Goal: Information Seeking & Learning: Learn about a topic

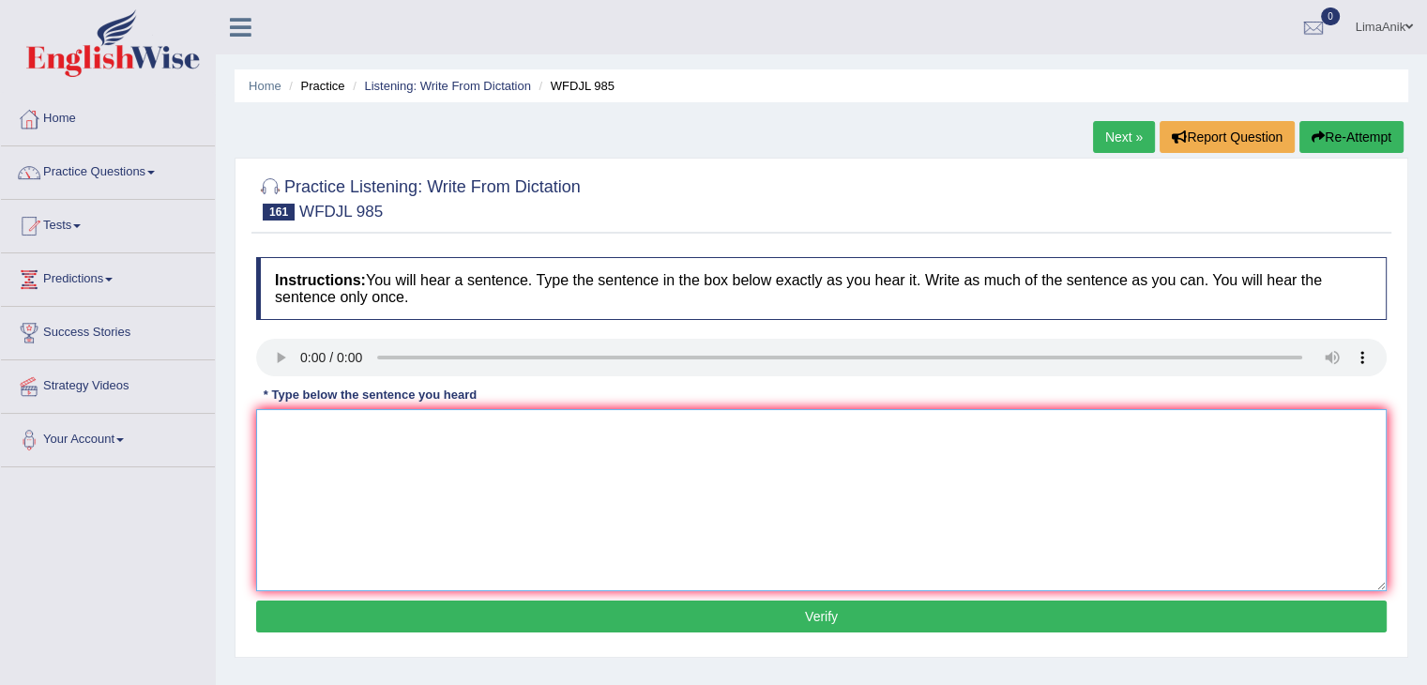
click at [338, 445] on textarea at bounding box center [821, 500] width 1130 height 182
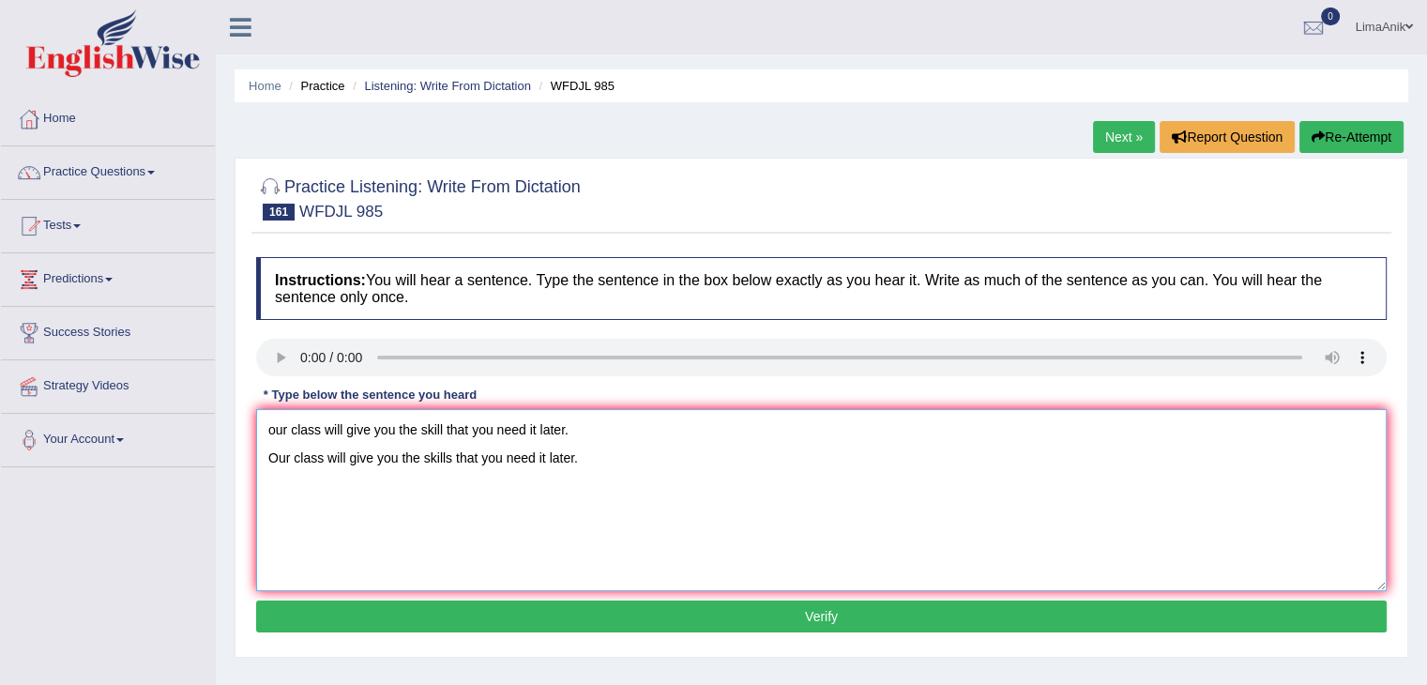
click at [596, 422] on textarea "our class will give you the skill that you need it later. Our class will give y…" at bounding box center [821, 500] width 1130 height 182
click at [274, 464] on textarea "Our class will give you the skills that you need it later." at bounding box center [821, 500] width 1130 height 182
click at [268, 462] on textarea "Our class will give you the skills that you need it later." at bounding box center [821, 500] width 1130 height 182
click at [323, 430] on textarea "Our class will give you the skills that you need it later." at bounding box center [821, 500] width 1130 height 182
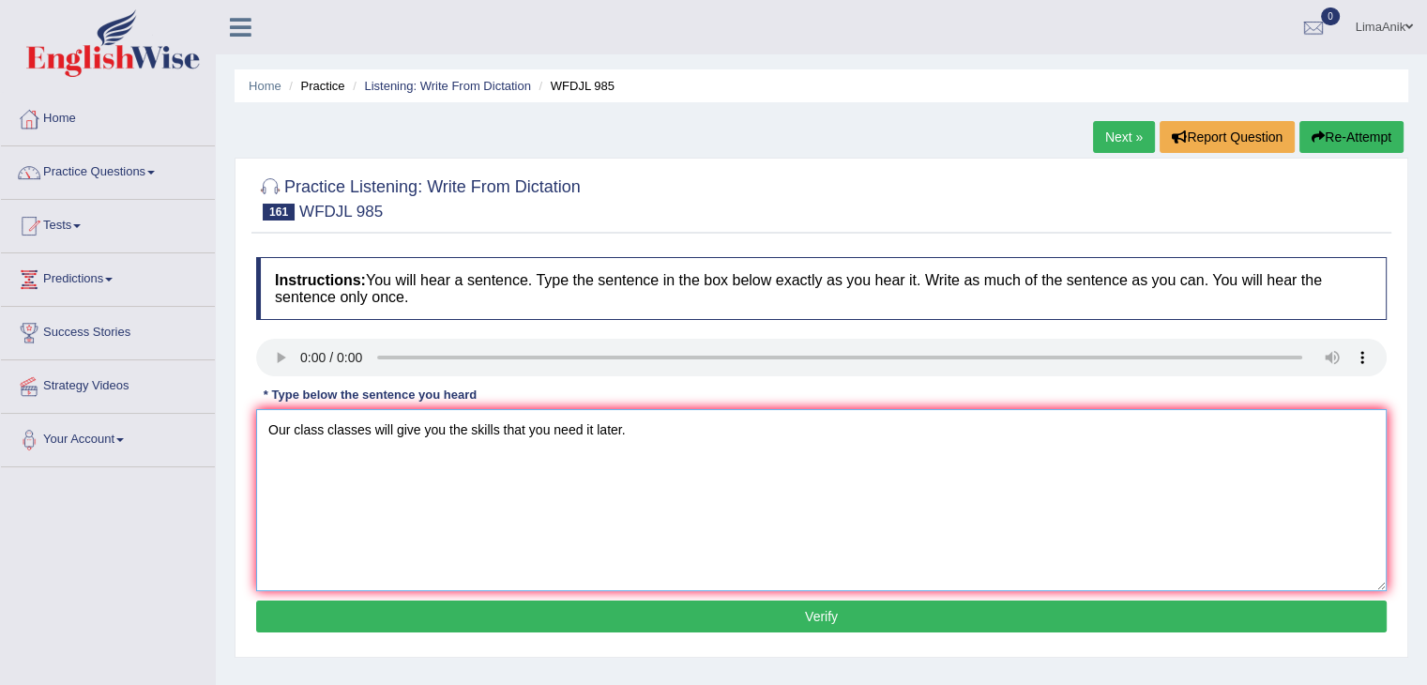
click at [498, 435] on textarea "Our class classes will give you the skills that you need it later." at bounding box center [821, 500] width 1130 height 182
click at [471, 433] on textarea "Our class classes will give you the skills that you need it later." at bounding box center [821, 500] width 1130 height 182
click at [608, 430] on textarea "Our class classes will give you the skill skills that you need it later." at bounding box center [821, 500] width 1130 height 182
click at [540, 522] on textarea "Our class classes will give you the skill skills that you need needs it later." at bounding box center [821, 500] width 1130 height 182
type textarea "Our class classes will give you the skill skills that you need needs it later."
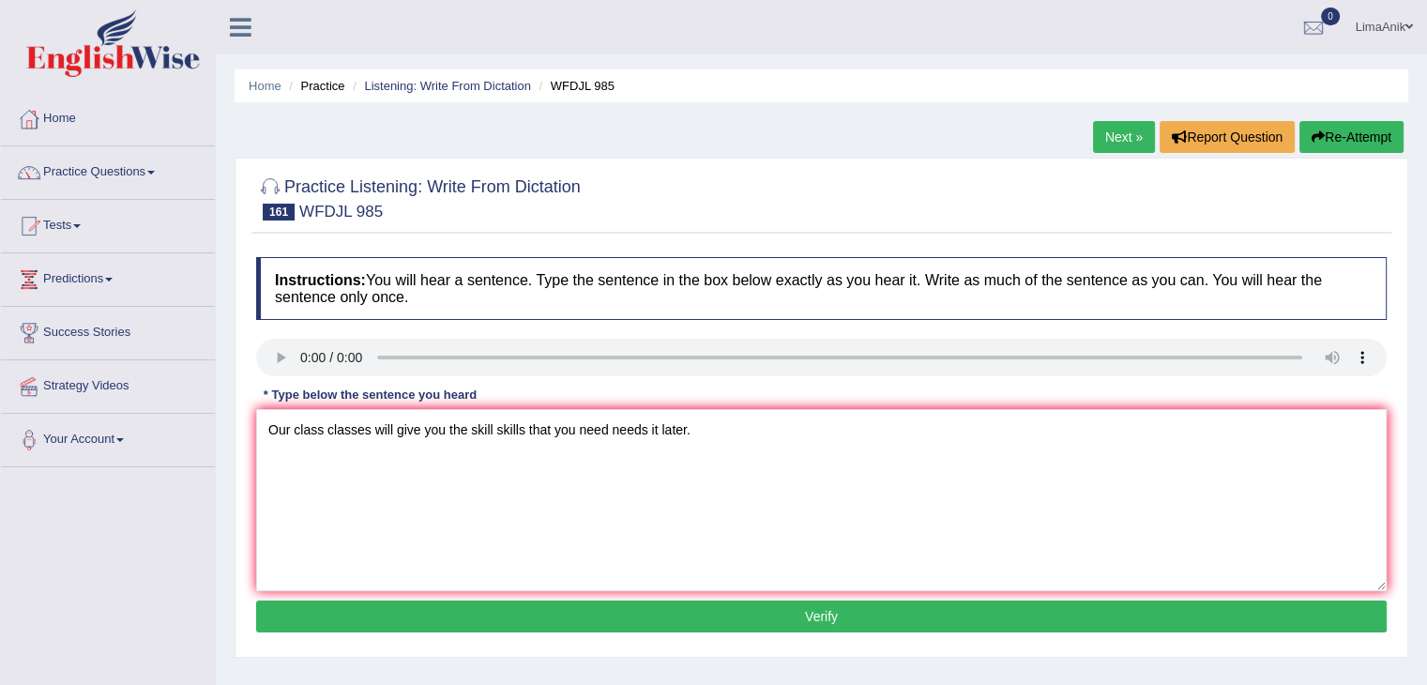
click at [748, 607] on button "Verify" at bounding box center [821, 616] width 1130 height 32
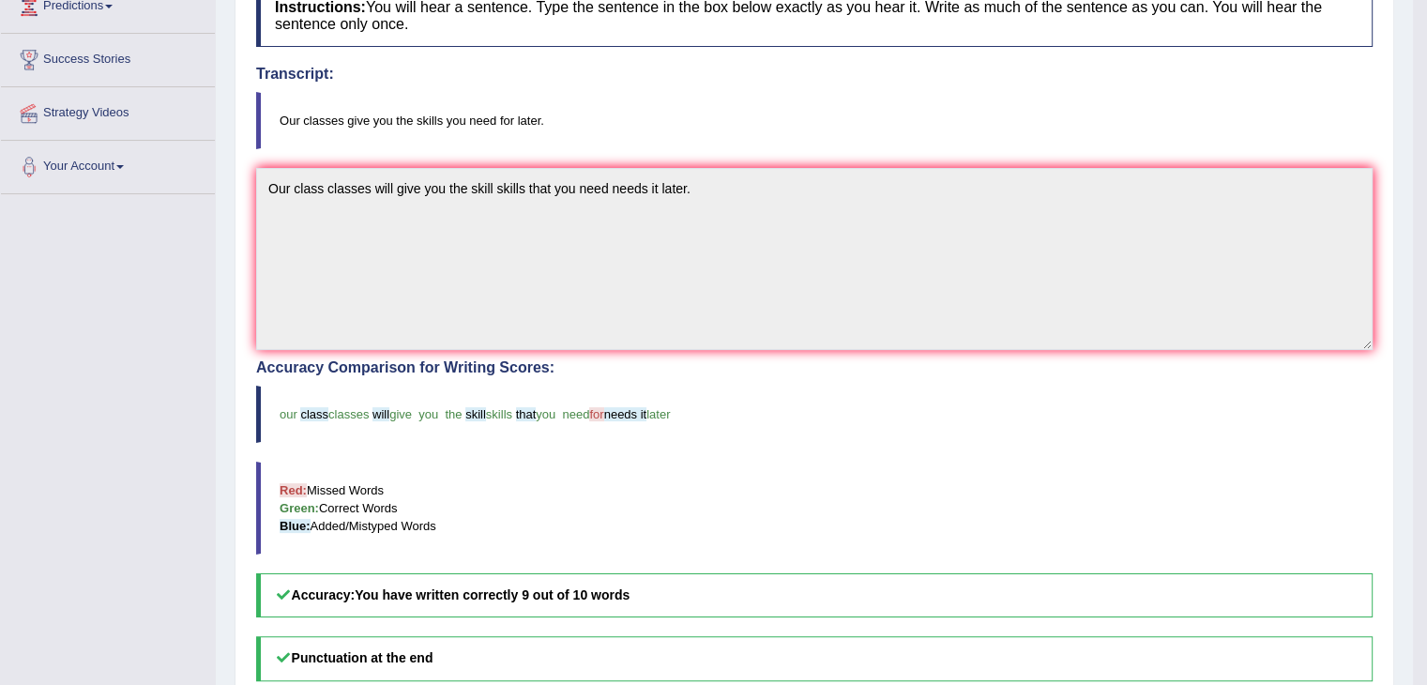
scroll to position [210, 0]
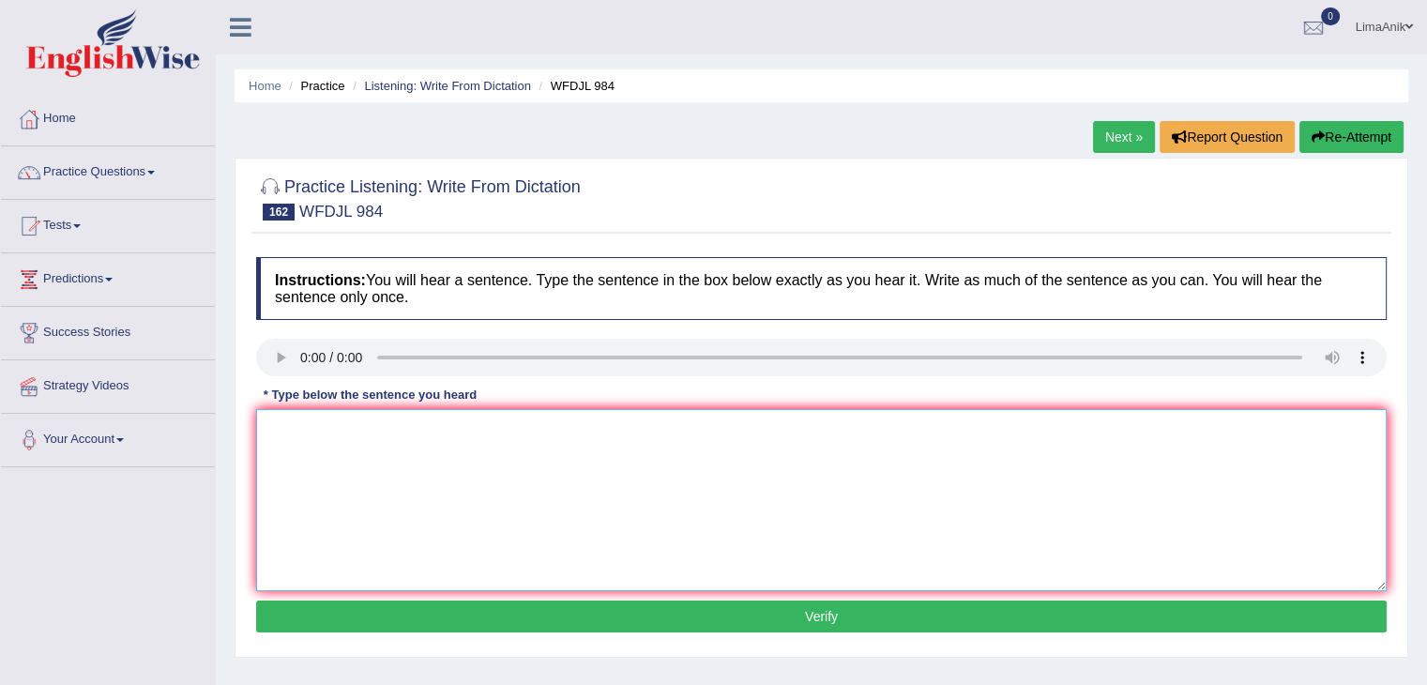
click at [334, 489] on textarea at bounding box center [821, 500] width 1130 height 182
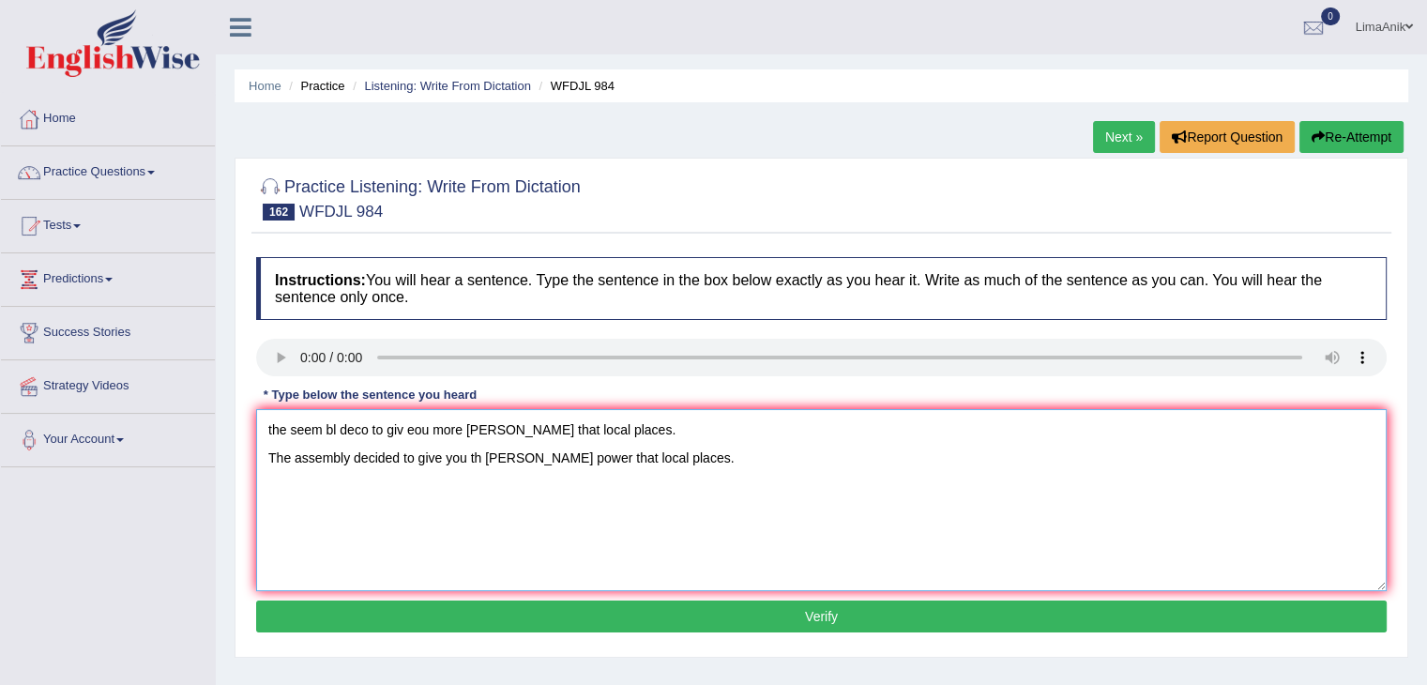
click at [693, 430] on textarea "the seem bl deco to giv eou more powe that local places. The assembly decided t…" at bounding box center [821, 500] width 1130 height 182
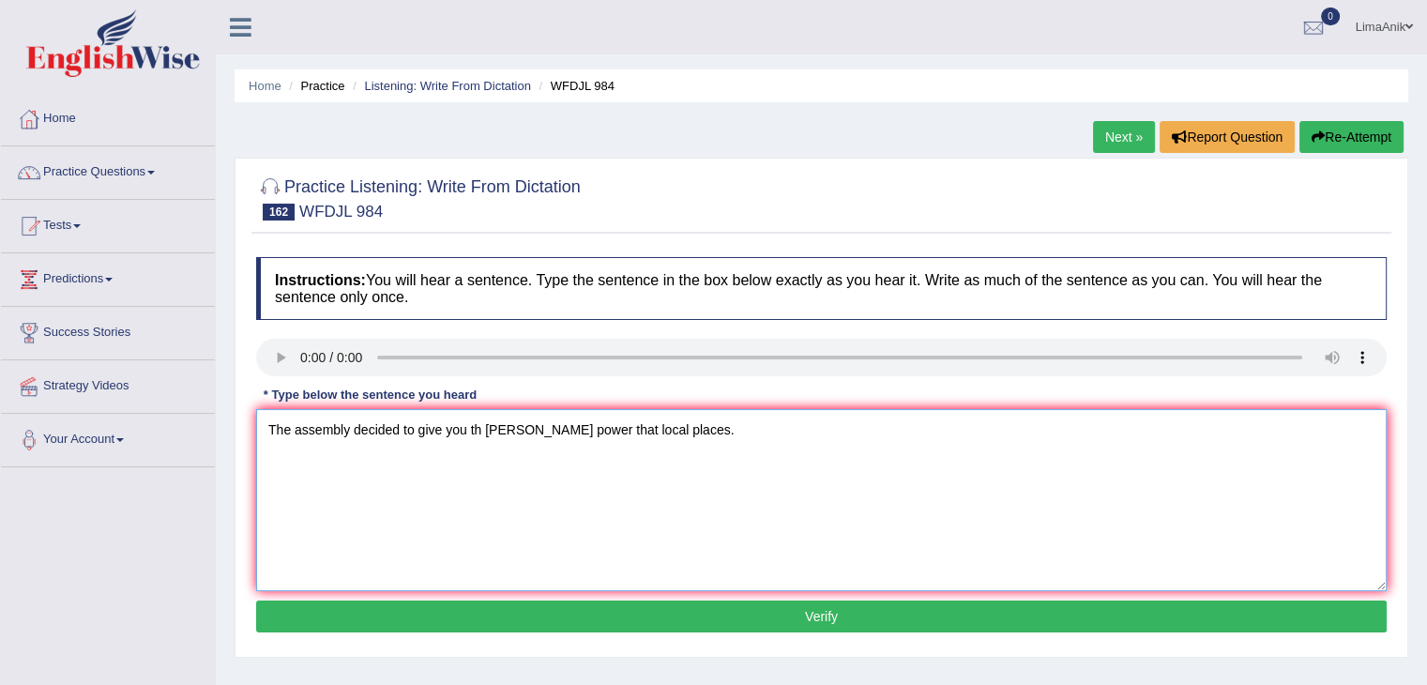
click at [482, 462] on textarea "The assembly decided to give you th emore power that local places." at bounding box center [821, 500] width 1130 height 182
click at [477, 460] on textarea "The assembly decided to give you th emore power that local places." at bounding box center [821, 500] width 1130 height 182
click at [495, 462] on textarea "The assembly decided to give you the emore power that local places." at bounding box center [821, 500] width 1130 height 182
click at [501, 409] on textarea "The assembly decided to give you the more power that local places." at bounding box center [821, 500] width 1130 height 182
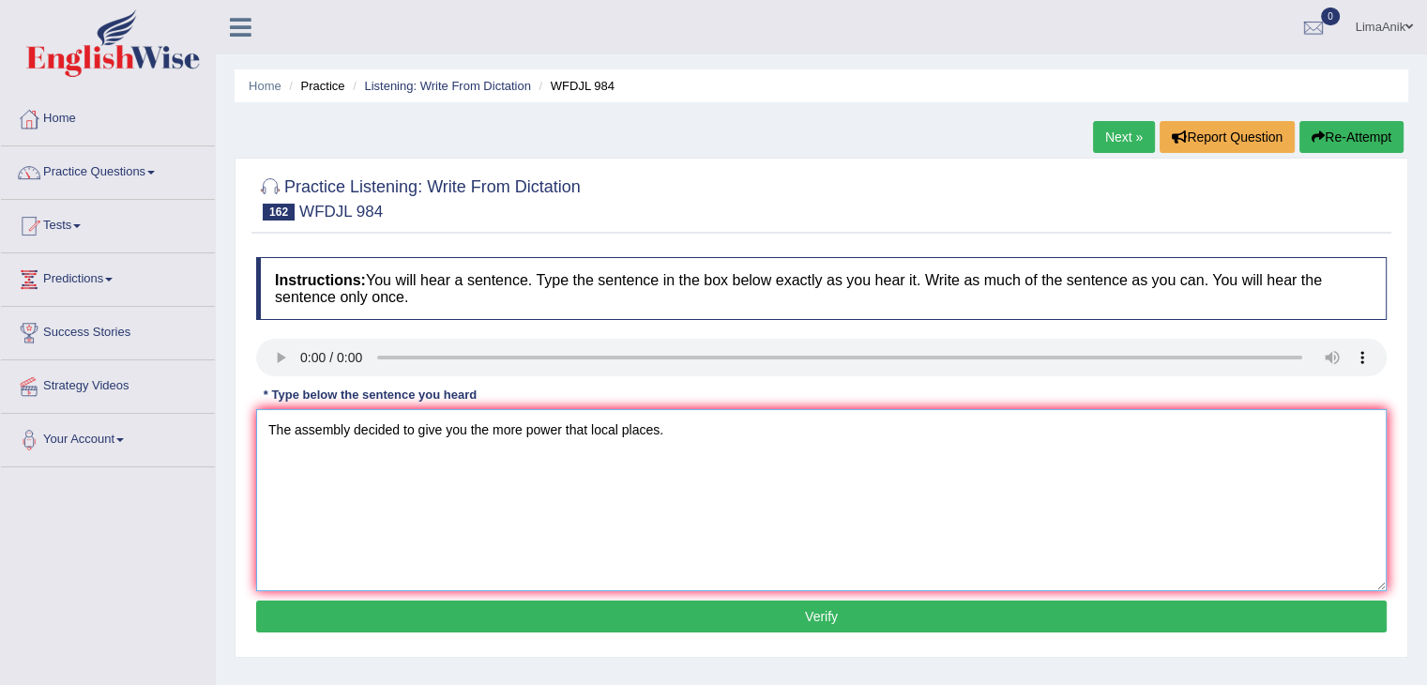
click at [274, 462] on textarea "The assembly decided to give you the more power that local places." at bounding box center [821, 500] width 1130 height 182
click at [264, 459] on textarea "The assembly decided to give you the more power that local places." at bounding box center [821, 500] width 1130 height 182
click at [347, 432] on textarea "The assembly decided to give you the more power that local places." at bounding box center [821, 500] width 1130 height 182
click at [492, 521] on textarea "The assembly decides decided to give you the more power that local places." at bounding box center [821, 500] width 1130 height 182
click at [706, 426] on textarea "The assembly decides decided to give you the more power that local places." at bounding box center [821, 500] width 1130 height 182
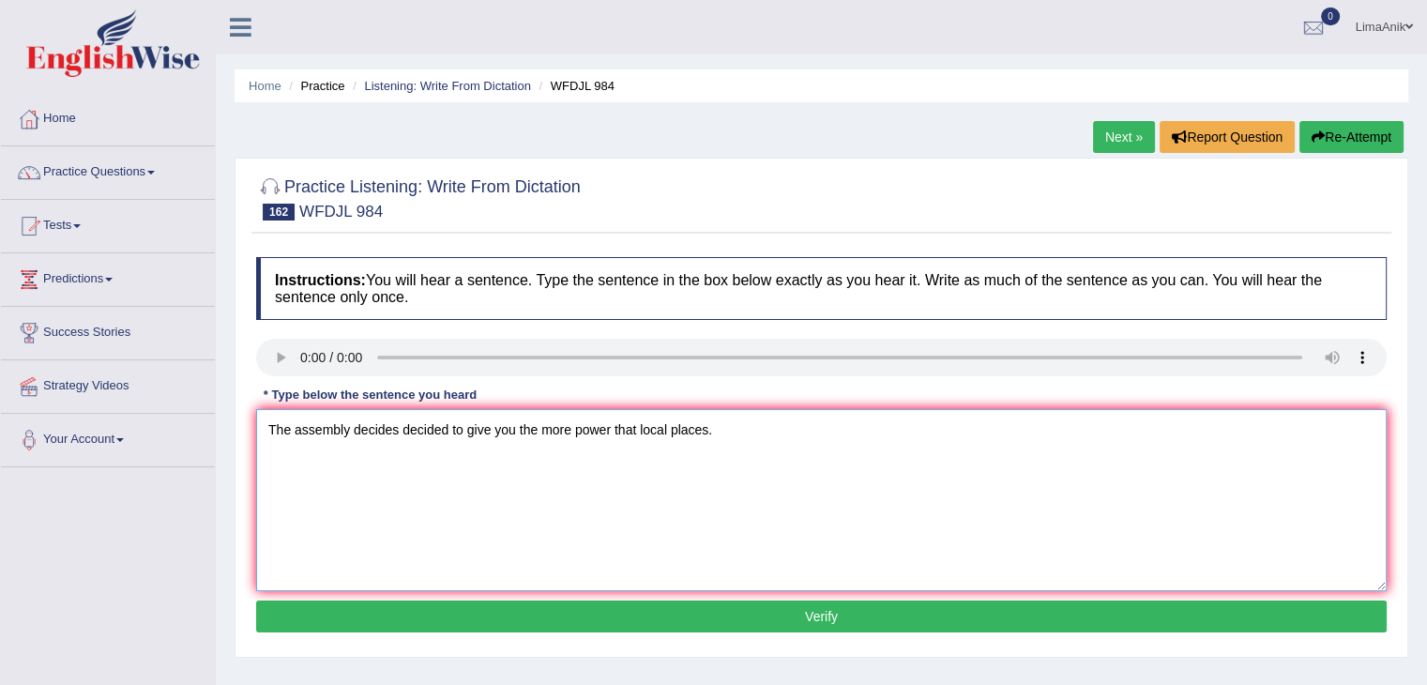
click at [669, 436] on textarea "The assembly decides decided to give you the more power that local places." at bounding box center [821, 500] width 1130 height 182
click at [349, 430] on textarea "The assembly decides decided to give you the more power that local place places." at bounding box center [821, 500] width 1130 height 182
type textarea "The assembly assemblies decides decided to give you the more power that local p…"
click at [787, 619] on button "Verify" at bounding box center [821, 616] width 1130 height 32
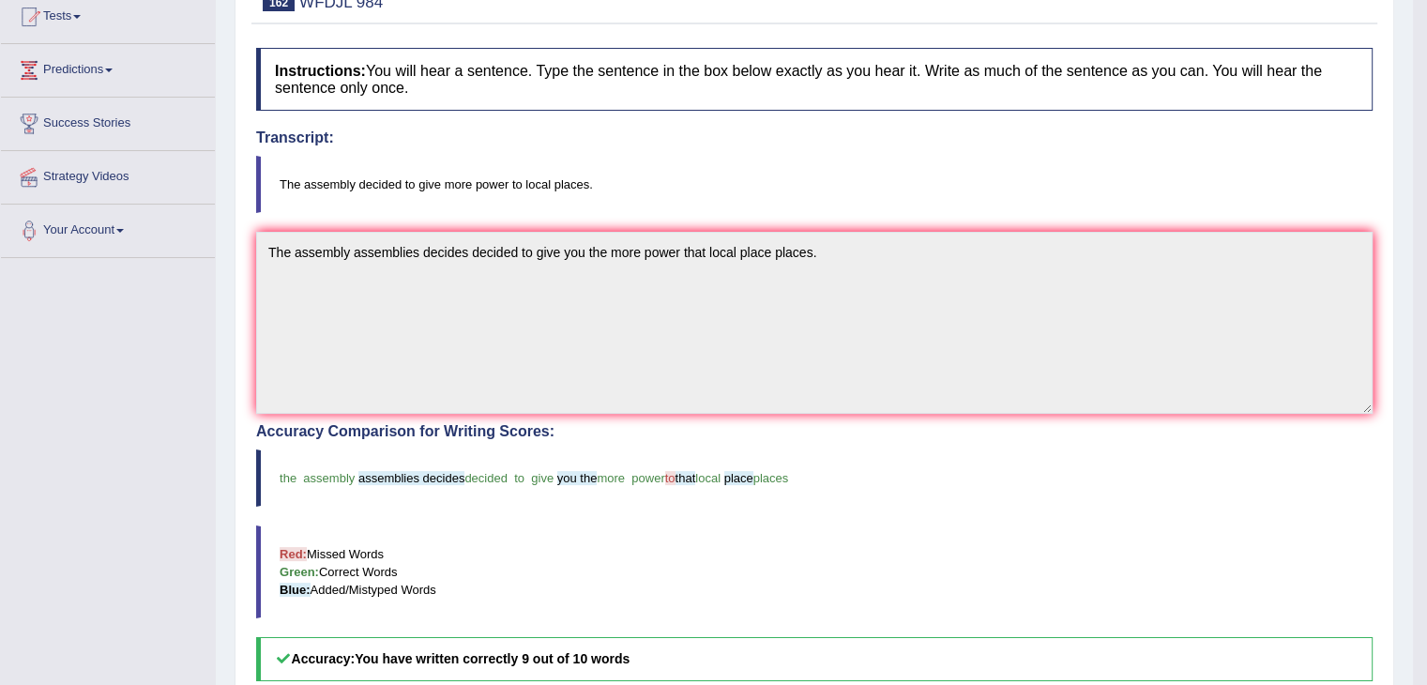
scroll to position [244, 0]
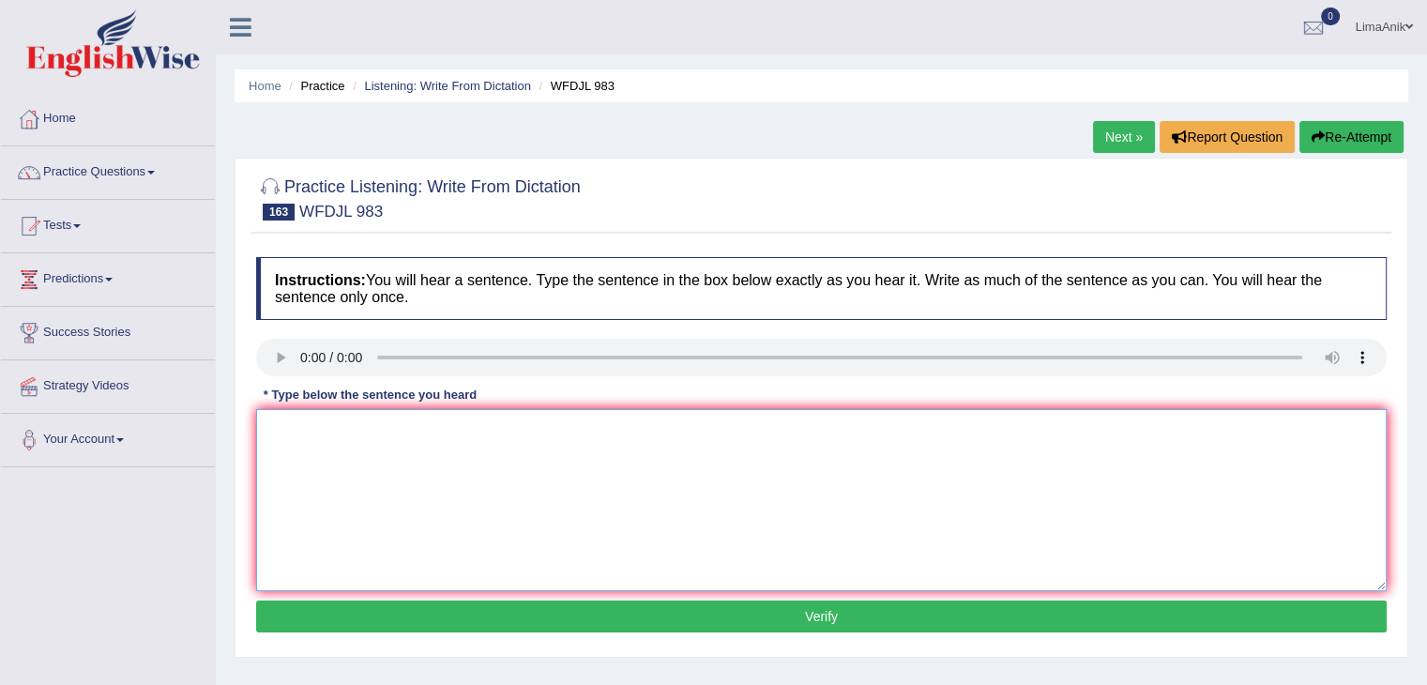
click at [320, 442] on textarea at bounding box center [821, 500] width 1130 height 182
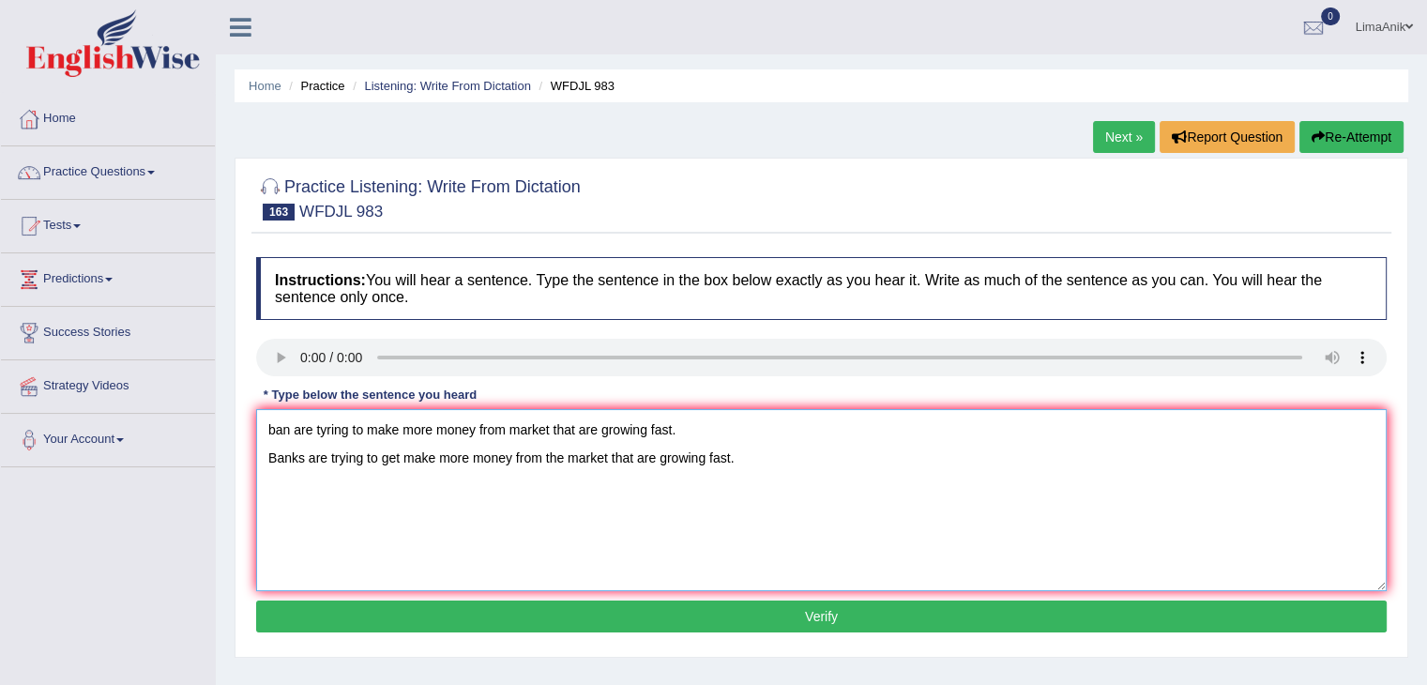
click at [741, 415] on textarea "ban are tyring to make more money from market that are growing fast. Banks are …" at bounding box center [821, 500] width 1130 height 182
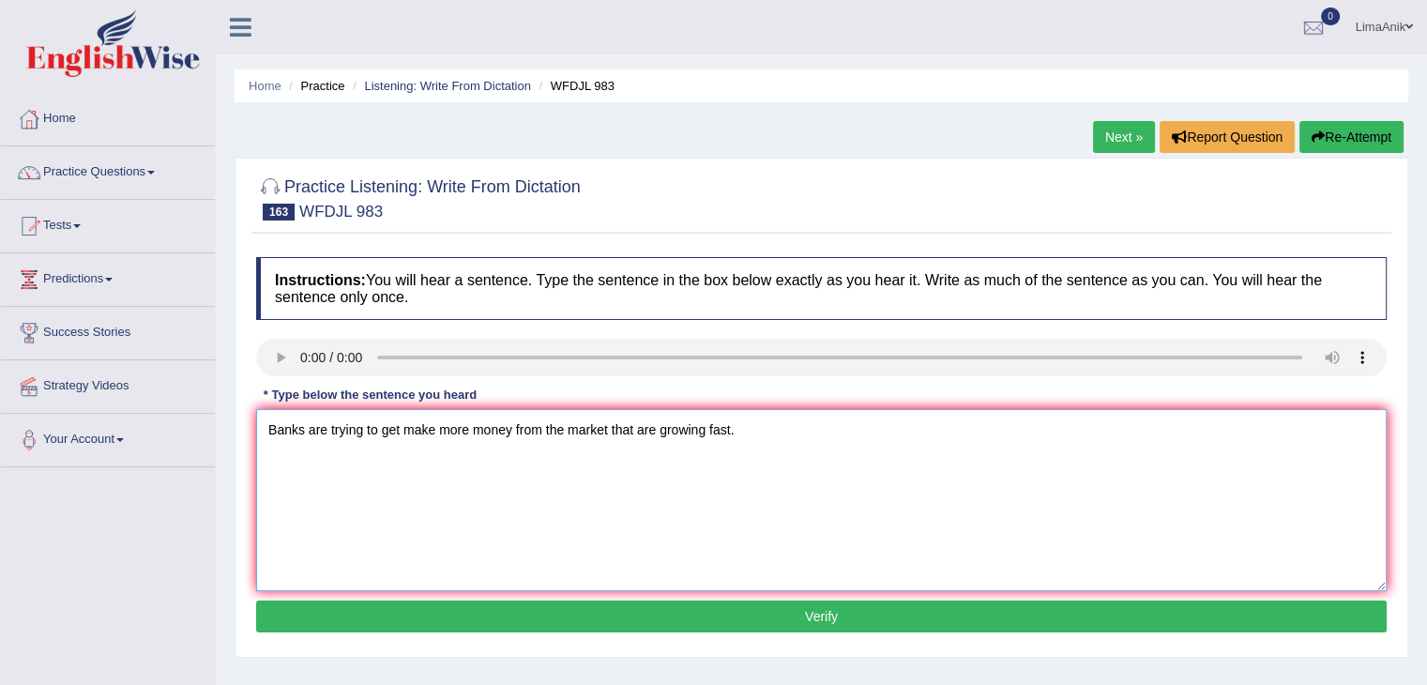
click at [400, 455] on textarea "Banks are trying to get make more money from the market that are growing fast." at bounding box center [821, 500] width 1130 height 182
click at [491, 466] on textarea "Banks are trying to get give make more money from the market that are growing f…" at bounding box center [821, 500] width 1130 height 182
click at [668, 466] on textarea "Banks are trying to get give make more much money from the market that are grow…" at bounding box center [821, 500] width 1130 height 182
click at [270, 454] on textarea "Banks are trying to get give make more much money from the market markets that …" at bounding box center [821, 500] width 1130 height 182
click at [429, 437] on textarea "Banks are trying to get give make more much money from the market markets that …" at bounding box center [821, 500] width 1130 height 182
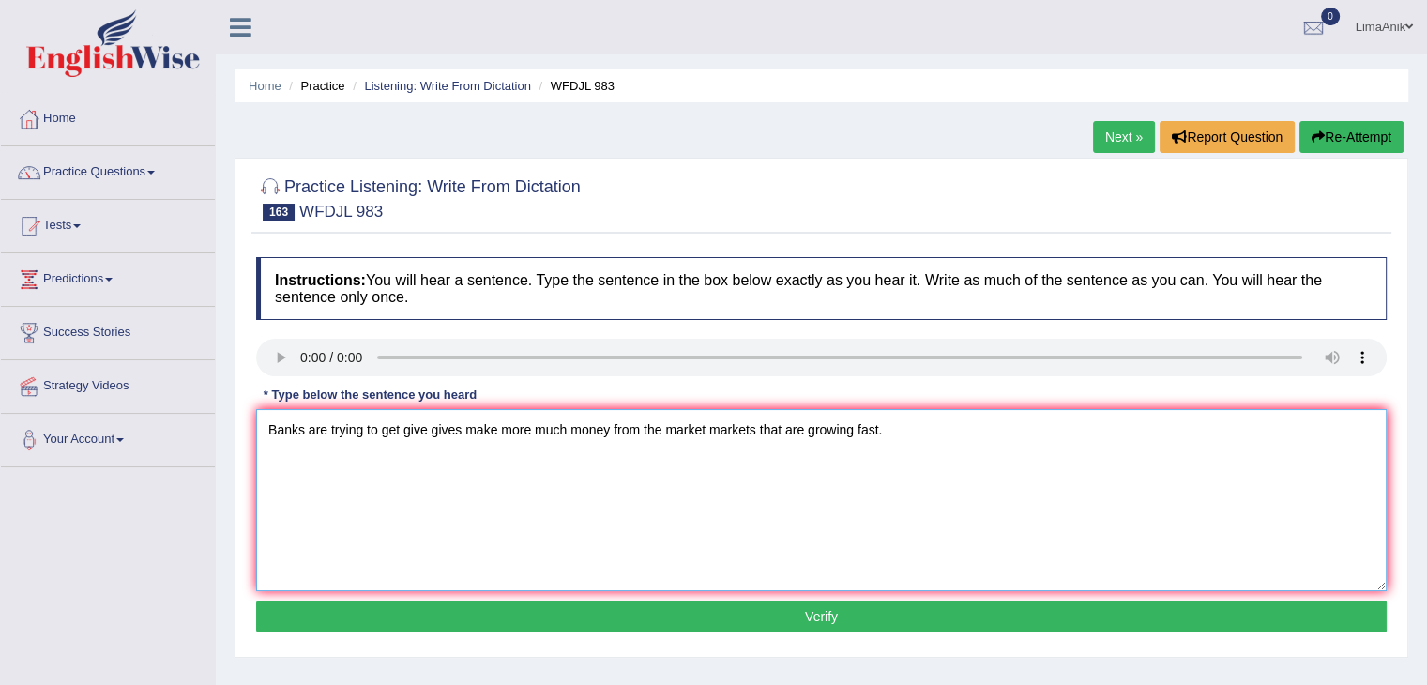
click at [400, 432] on textarea "Banks are trying to get give gives make more much money from the market markets…" at bounding box center [821, 500] width 1130 height 182
click at [398, 433] on textarea "Banks are trying to getgets give gives make more much money from the market mar…" at bounding box center [821, 500] width 1130 height 182
click at [428, 430] on textarea "Banks are trying to get gets give gives make more much money from the market ma…" at bounding box center [821, 500] width 1130 height 182
click at [433, 430] on textarea "Banks are trying to get gets give gives make more much money from the market ma…" at bounding box center [821, 500] width 1130 height 182
click at [525, 439] on textarea "Banks are trying to get gets give gives make more much money from the market ma…" at bounding box center [821, 500] width 1130 height 182
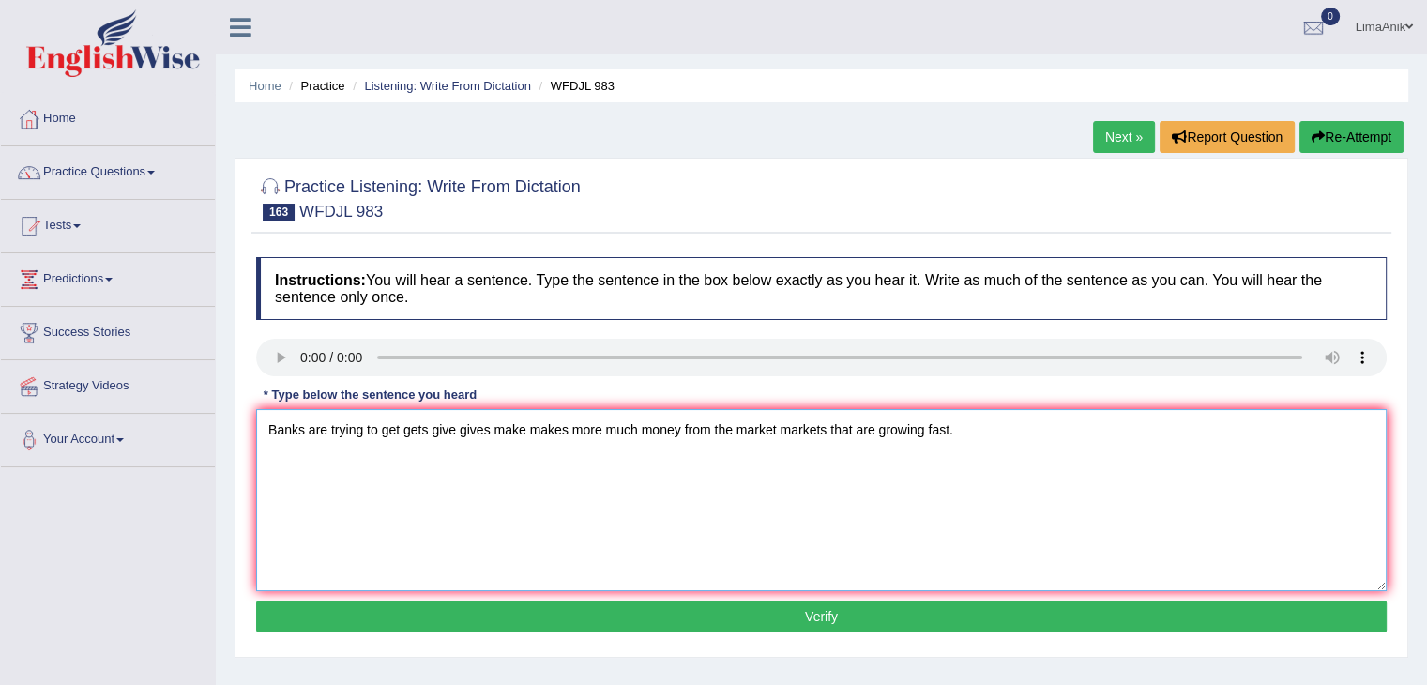
type textarea "Banks are trying to get gets give gives make makes more much money from the mar…"
click at [779, 607] on button "Verify" at bounding box center [821, 616] width 1130 height 32
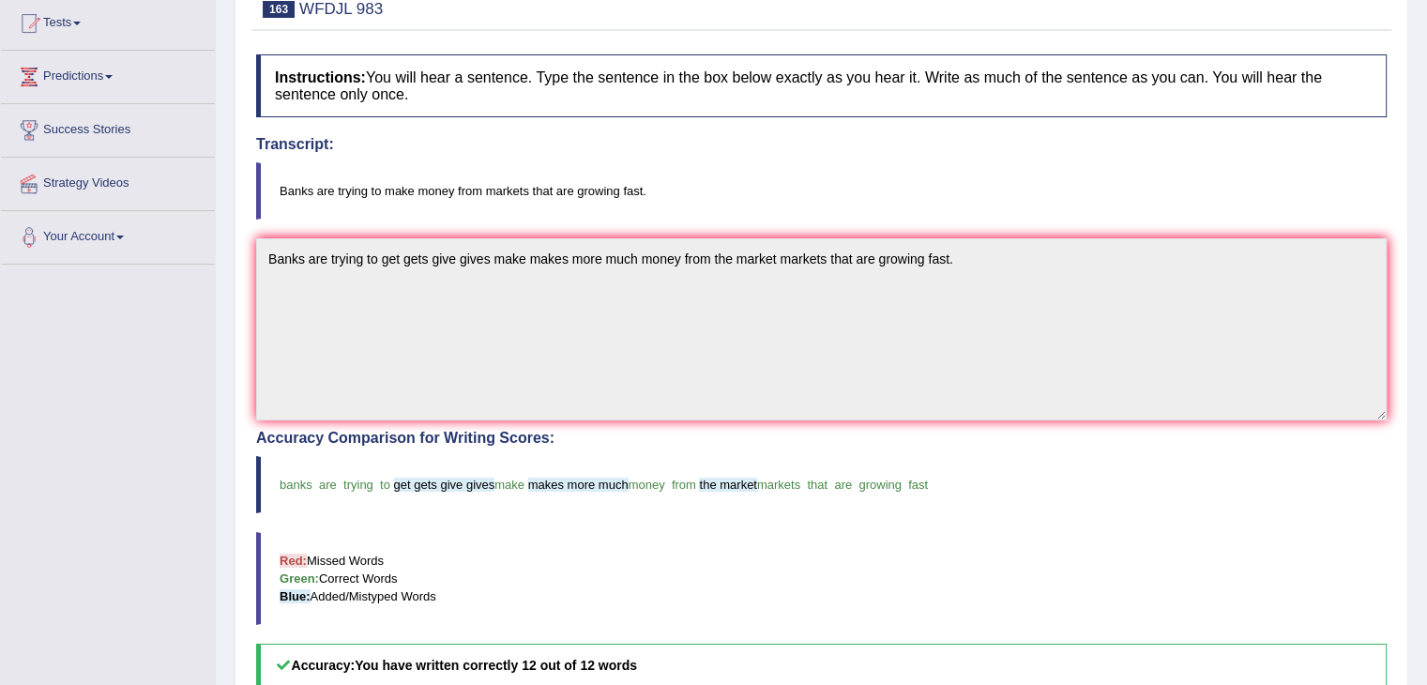
scroll to position [192, 0]
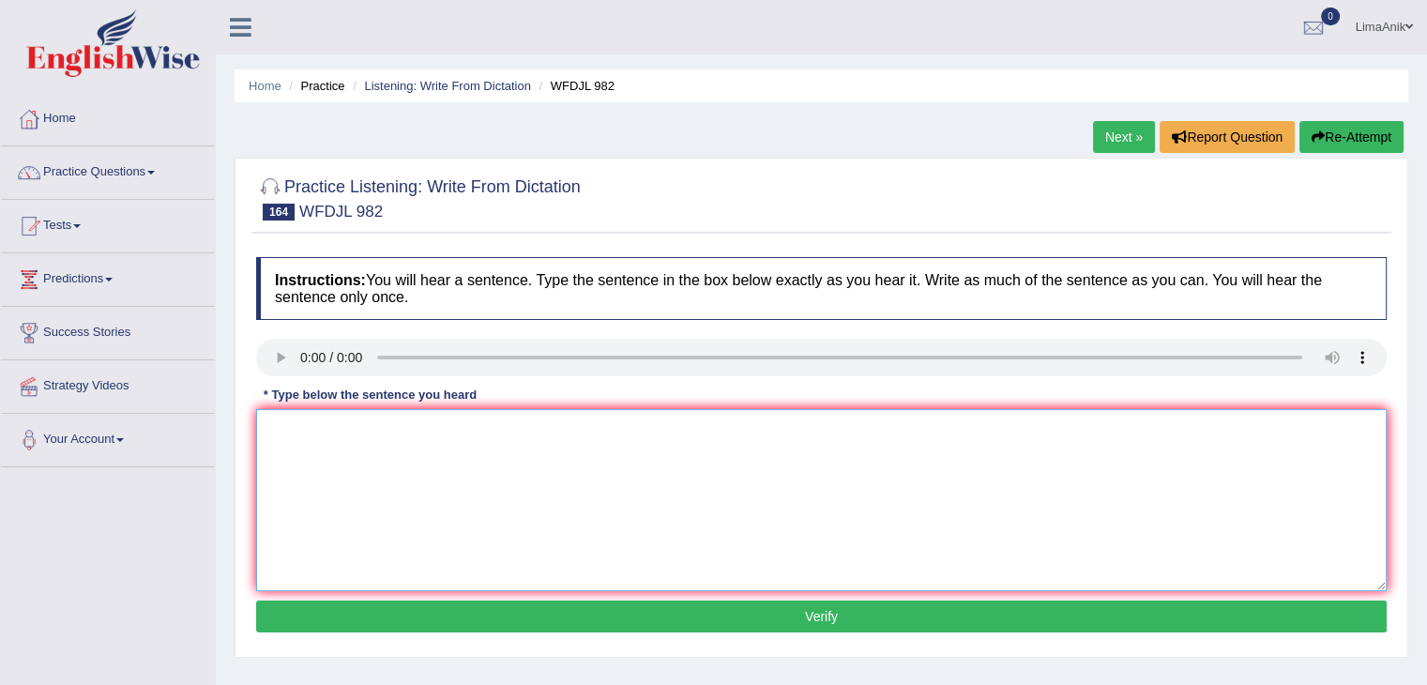
click at [360, 436] on textarea at bounding box center [821, 500] width 1130 height 182
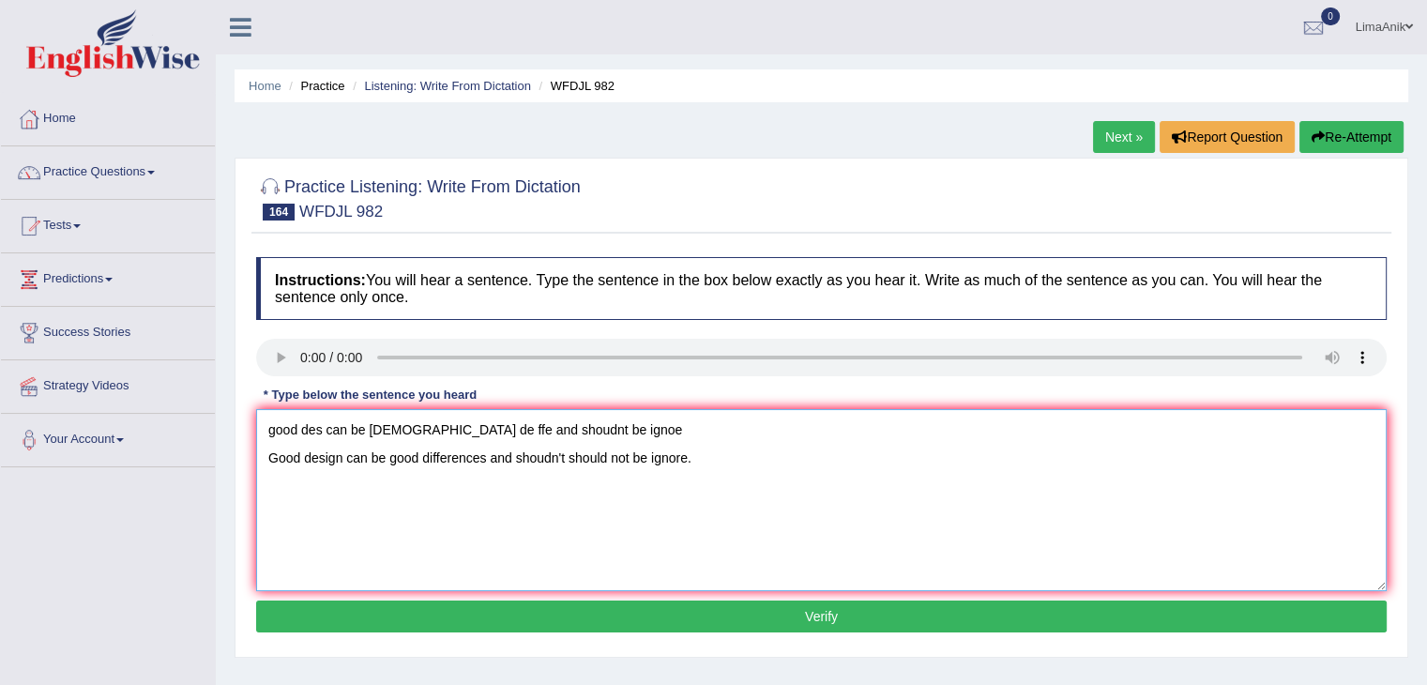
click at [574, 418] on textarea "good des can be god de ffe and shoudnt be ignoe Good design can be good differe…" at bounding box center [821, 500] width 1130 height 182
click at [265, 465] on textarea "Good design can be good differences and shoudn't should not be ignore." at bounding box center [821, 500] width 1130 height 182
click at [347, 437] on textarea "Good design can be good differences and shoudn't should not be ignore." at bounding box center [821, 500] width 1130 height 182
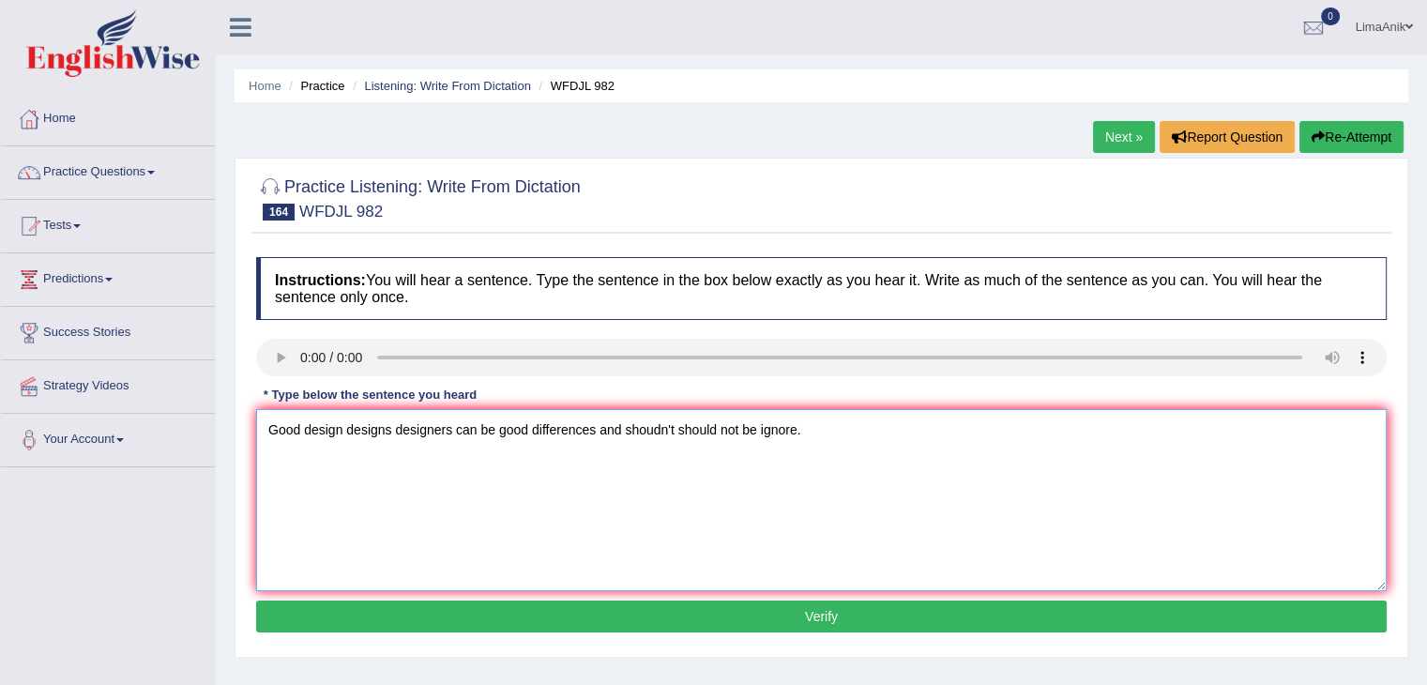
click at [493, 436] on textarea "Good design designs designers can be good differences and shoudn't should not b…" at bounding box center [821, 500] width 1130 height 182
click at [568, 435] on textarea "Good design designs designers can be a the good differences and shoudn't should…" at bounding box center [821, 500] width 1130 height 182
click at [644, 485] on textarea "Good design designs designers can be a the good difference diffrent differents …" at bounding box center [821, 500] width 1130 height 182
click at [643, 432] on textarea "Good design designs designers can be a the good difference diffrent differents …" at bounding box center [821, 500] width 1130 height 182
click at [762, 430] on textarea "Good design designs designers can be a the good difference different differents…" at bounding box center [821, 500] width 1130 height 182
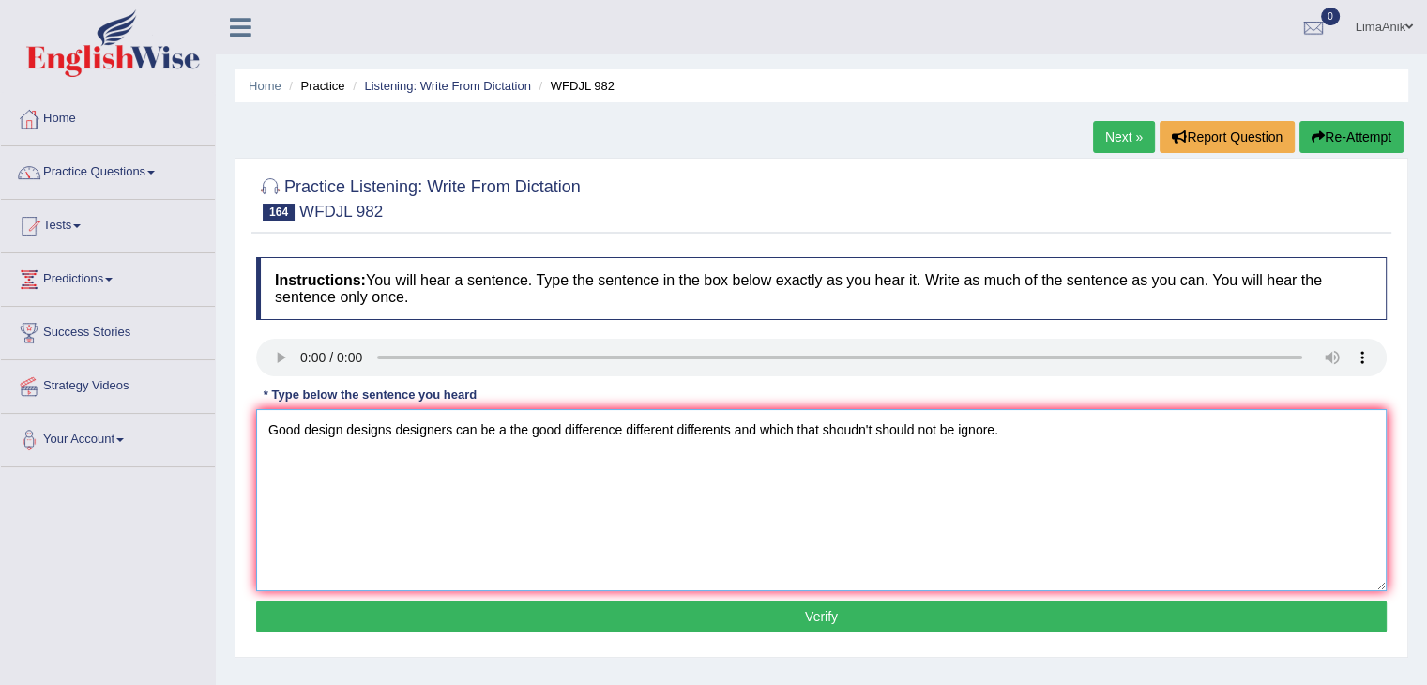
click at [996, 432] on textarea "Good design designs designers can be a the good difference different differents…" at bounding box center [821, 500] width 1130 height 182
click at [297, 433] on textarea "Good design designs designers can be a the good difference different differents…" at bounding box center [821, 500] width 1130 height 182
type textarea "Good goods design designs designers can be a the good difference different diff…"
click at [807, 611] on button "Verify" at bounding box center [821, 616] width 1130 height 32
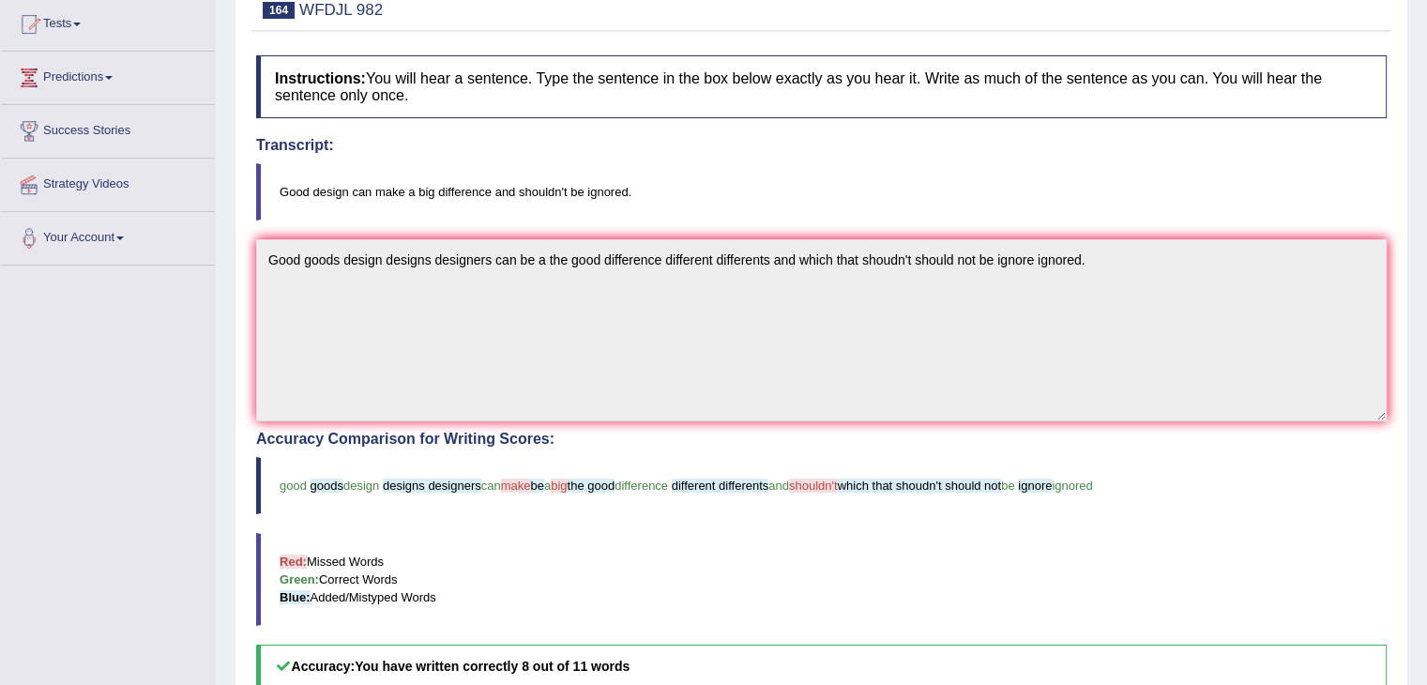
scroll to position [355, 0]
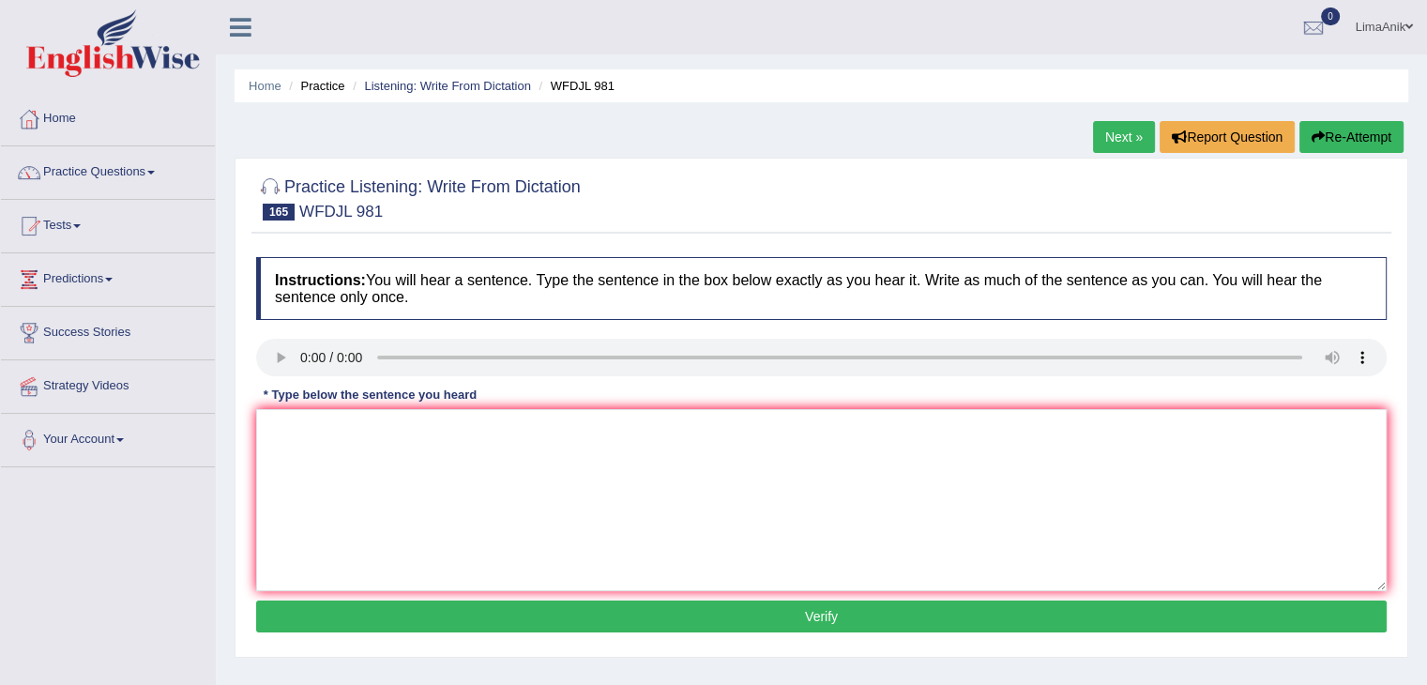
click at [329, 447] on div "Instructions: You will hear a sentence. Type the sentence in the box below exac…" at bounding box center [821, 448] width 1140 height 400
click at [329, 447] on textarea at bounding box center [821, 500] width 1130 height 182
click at [318, 458] on textarea at bounding box center [821, 500] width 1130 height 182
click at [268, 430] on textarea "too much rain water" at bounding box center [821, 500] width 1130 height 182
click at [460, 430] on textarea "There is too too much rain water" at bounding box center [821, 500] width 1130 height 182
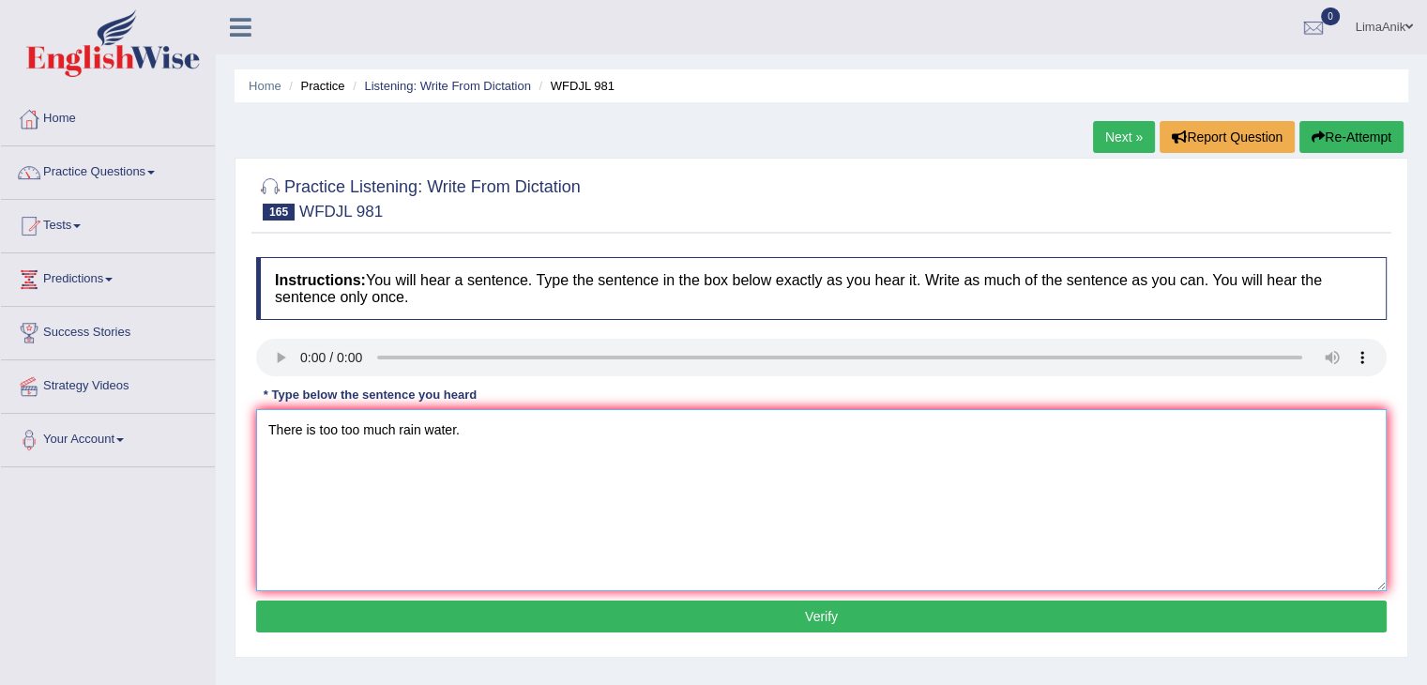
click at [337, 433] on textarea "There is too too much rain water." at bounding box center [821, 500] width 1130 height 182
click at [306, 430] on textarea "There is to too much rain water." at bounding box center [821, 500] width 1130 height 182
click at [314, 427] on textarea "There is to too much rain water." at bounding box center [821, 500] width 1130 height 182
click at [536, 445] on textarea "There is city cities to too much rainwater." at bounding box center [821, 500] width 1130 height 182
click at [342, 430] on textarea "There is city cities to too much rainwater." at bounding box center [821, 500] width 1130 height 182
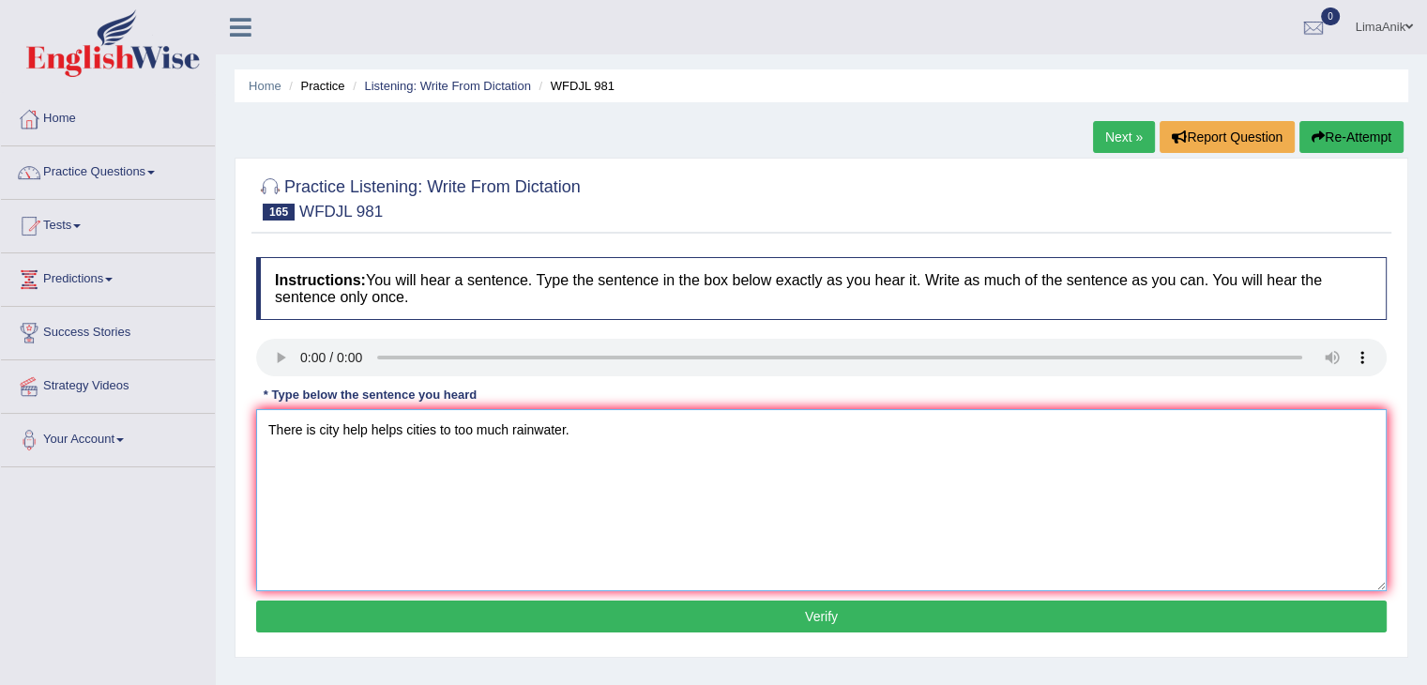
click at [634, 447] on textarea "There is city help helps cities to too much rainwater." at bounding box center [821, 500] width 1130 height 182
click at [319, 424] on textarea "There is city help helps cities to too much rainwater." at bounding box center [821, 500] width 1130 height 182
click at [900, 462] on textarea "There is are a city help helps cities to too much rainwater." at bounding box center [821, 500] width 1130 height 182
type textarea "There is are a city help helps cities to too much rainwater."
click at [735, 612] on button "Verify" at bounding box center [821, 616] width 1130 height 32
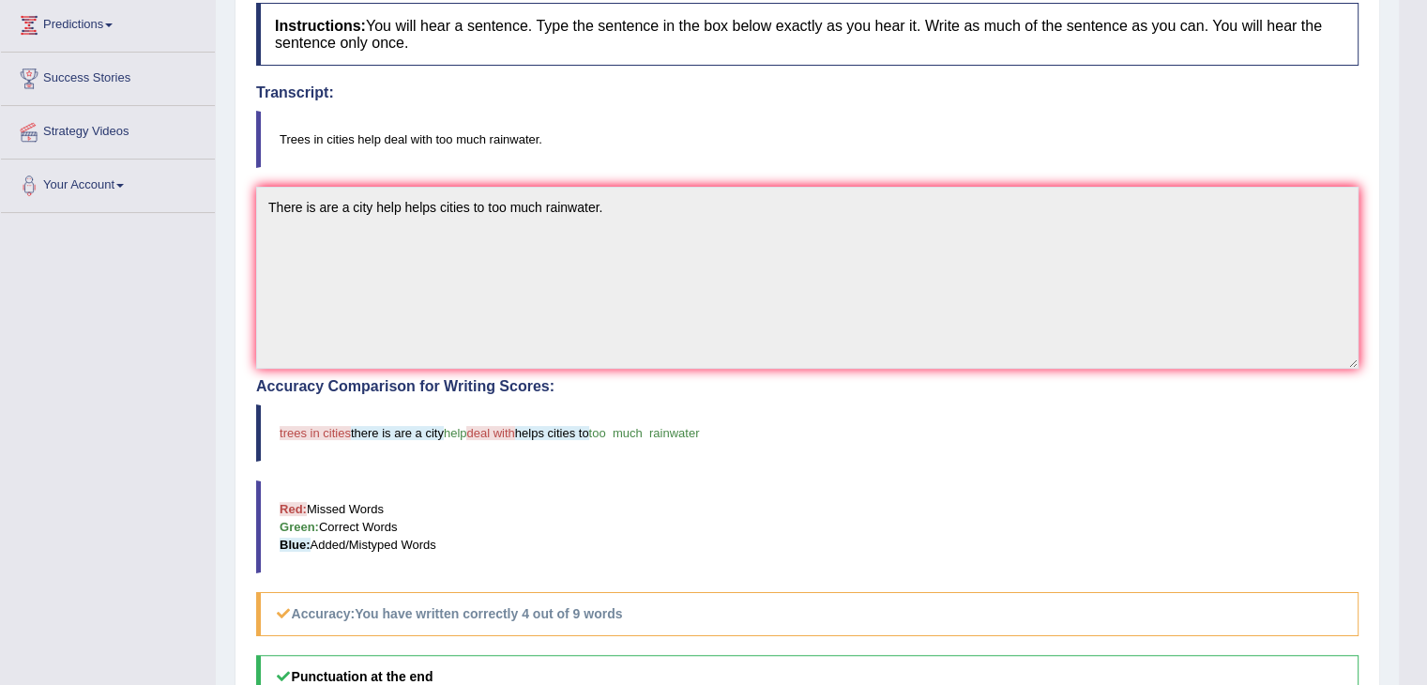
scroll to position [255, 0]
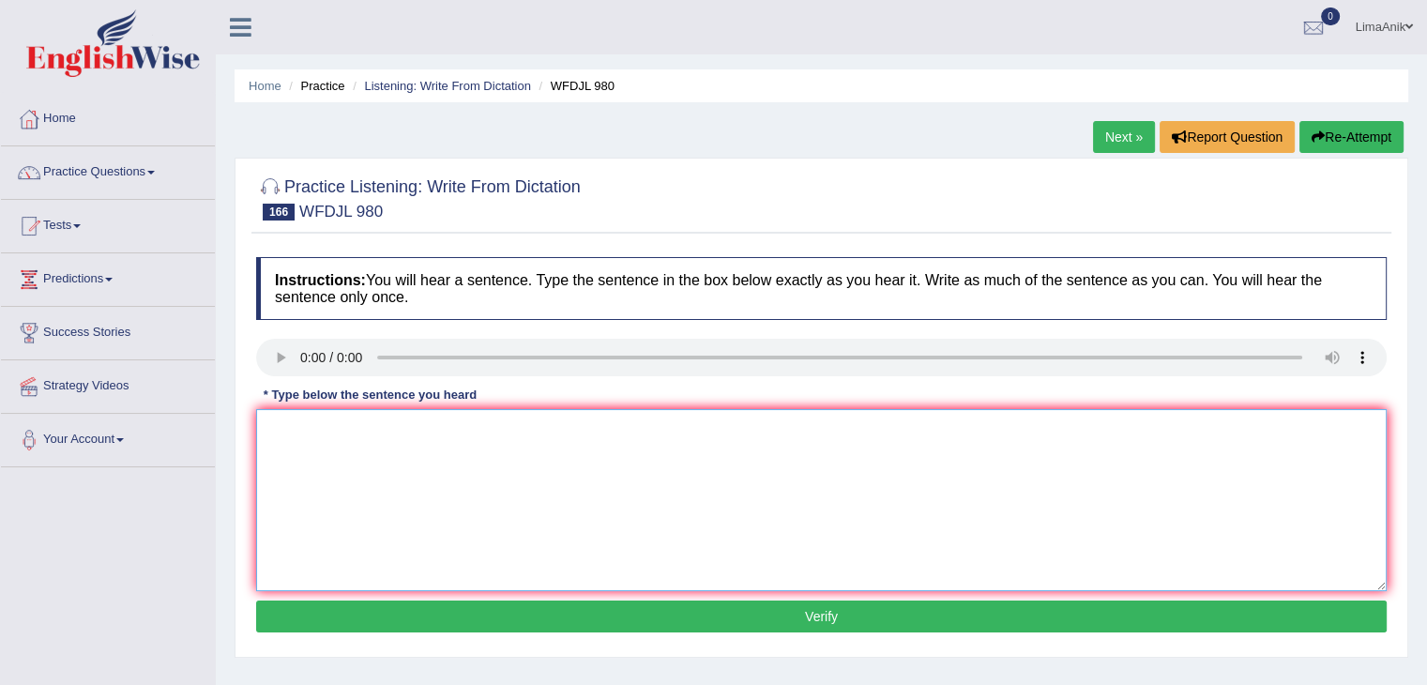
click at [323, 436] on textarea at bounding box center [821, 500] width 1130 height 182
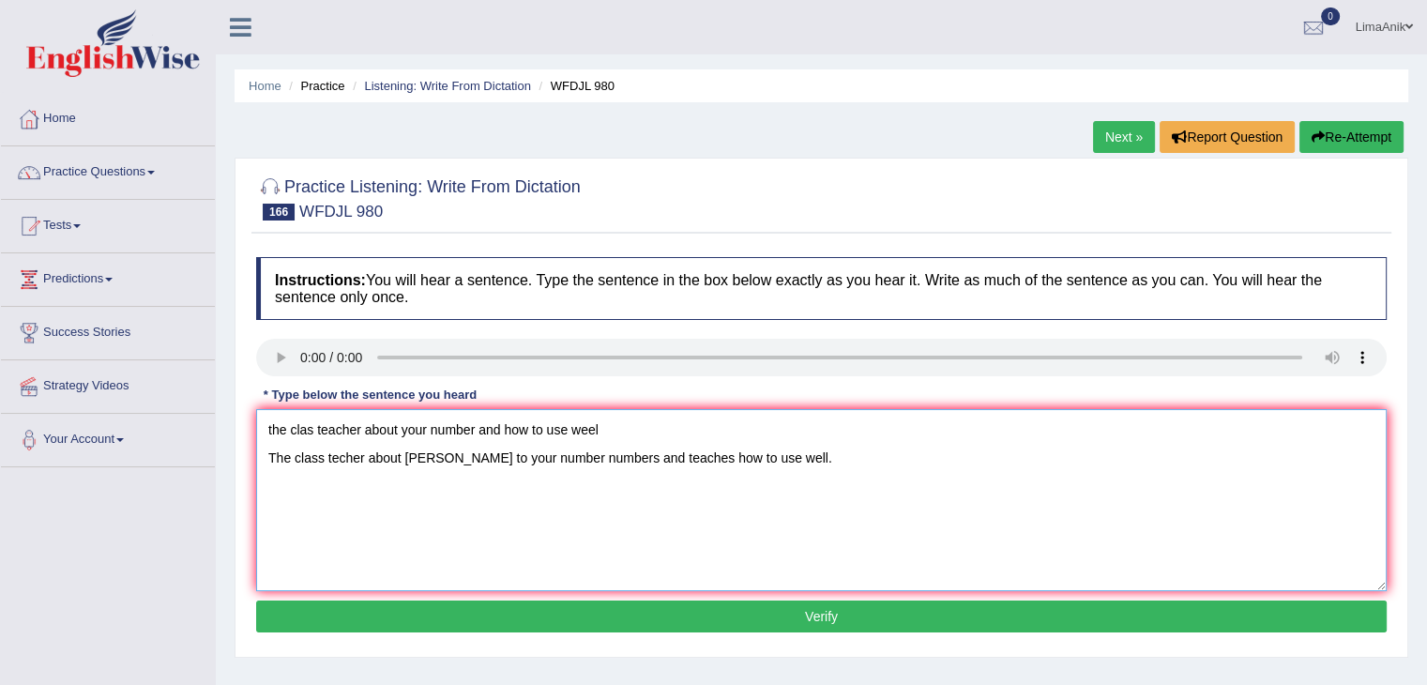
click at [634, 423] on textarea "the clas teacher about your number and how to use weel The class techer about […" at bounding box center [821, 500] width 1130 height 182
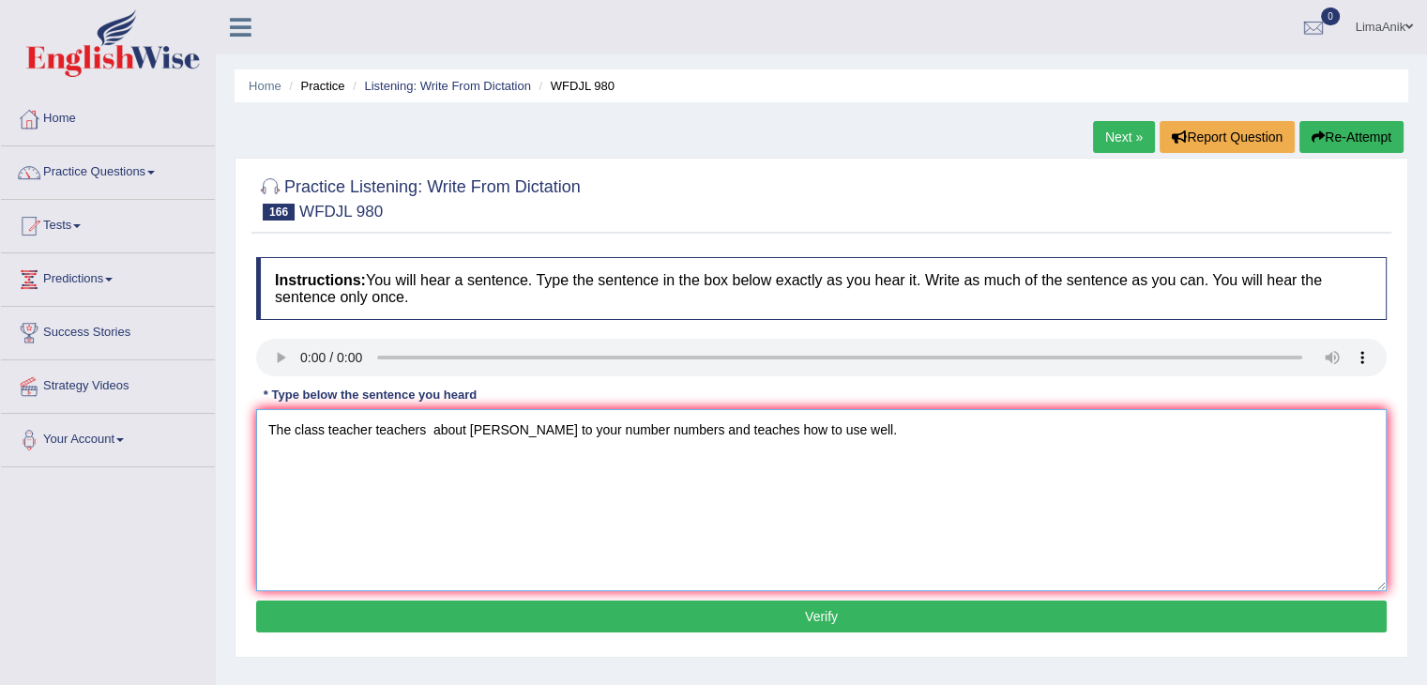
click at [481, 456] on textarea "The class teacher teachers about [PERSON_NAME] to your number numbers and teach…" at bounding box center [821, 500] width 1130 height 182
click at [875, 463] on textarea "The class teacher teachers about know to your number numbers and teaches how to…" at bounding box center [821, 500] width 1130 height 182
click at [264, 457] on textarea "The class teacher teachers about know to your number numbers and teaches how to…" at bounding box center [821, 500] width 1130 height 182
click at [431, 427] on textarea "The class teacher teachers about know to your number numbers and teaches how to…" at bounding box center [821, 500] width 1130 height 182
type textarea "The class teacher teachers wiil be about know to your number numbers and teache…"
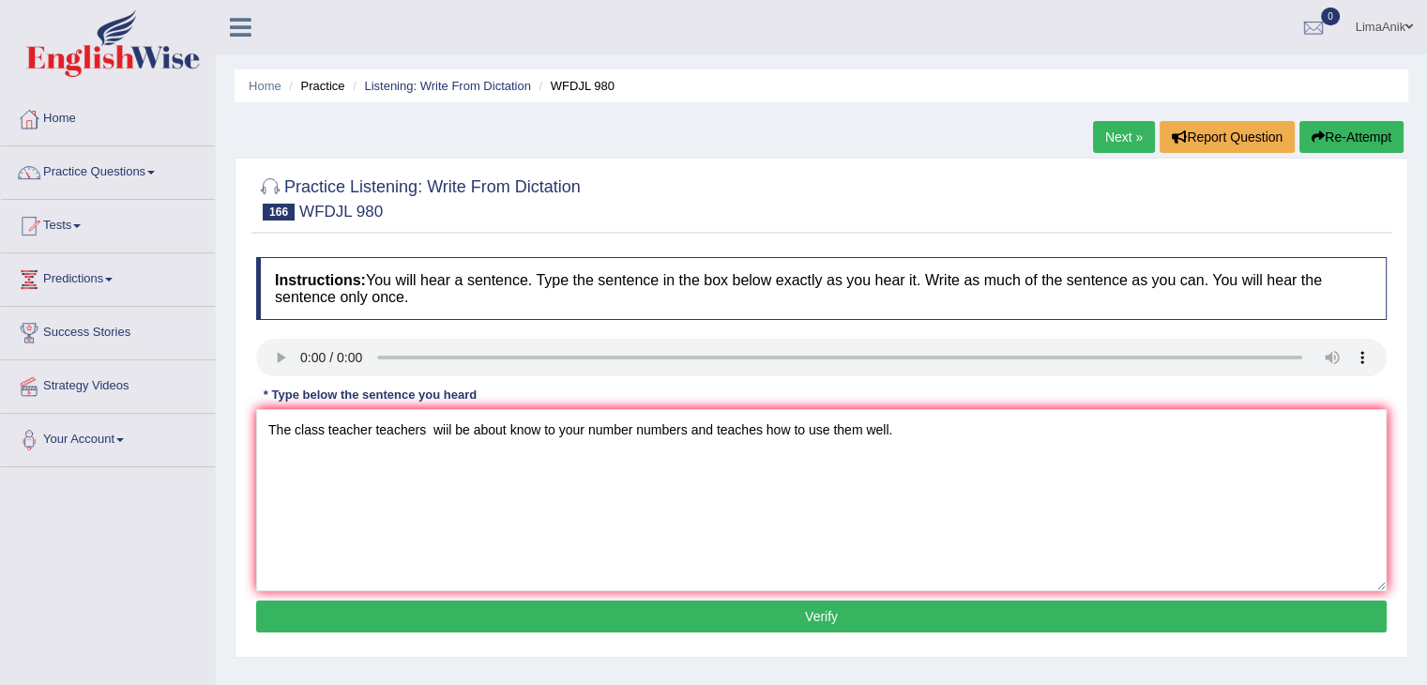
click at [795, 620] on button "Verify" at bounding box center [821, 616] width 1130 height 32
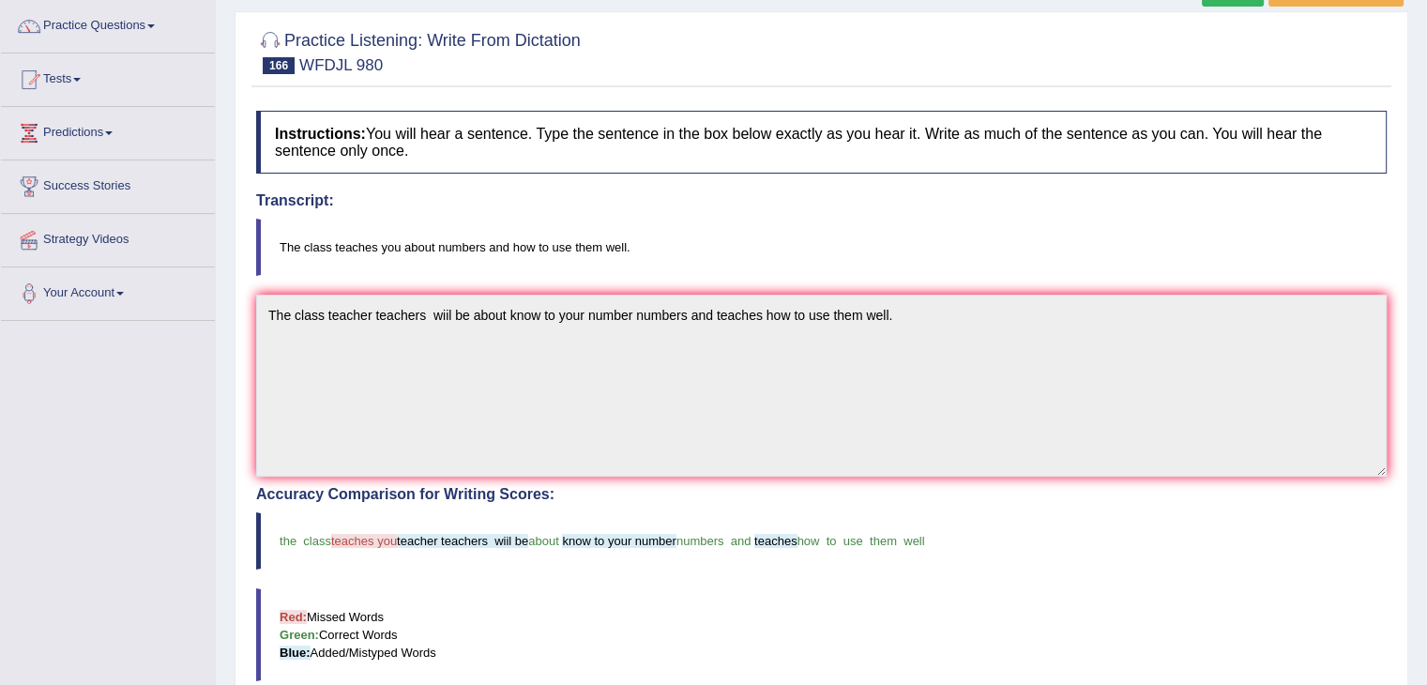
scroll to position [264, 0]
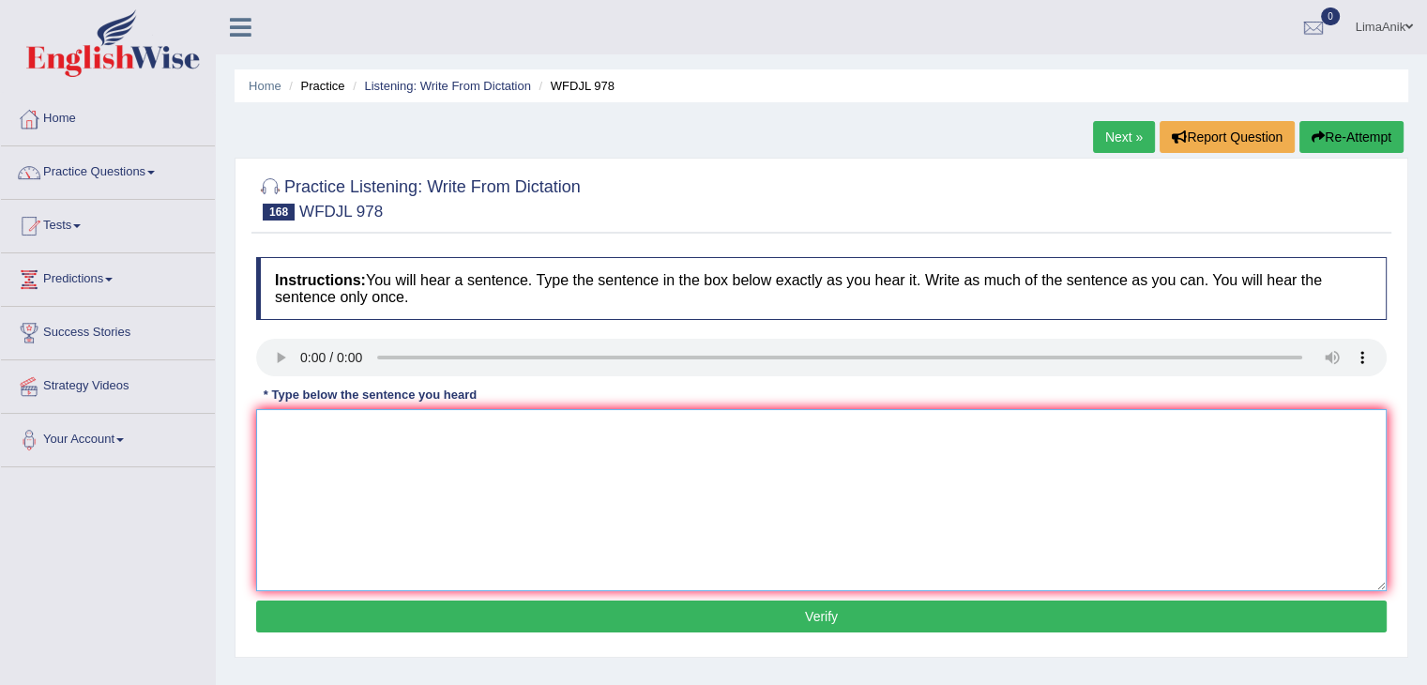
click at [314, 445] on textarea at bounding box center [821, 500] width 1130 height 182
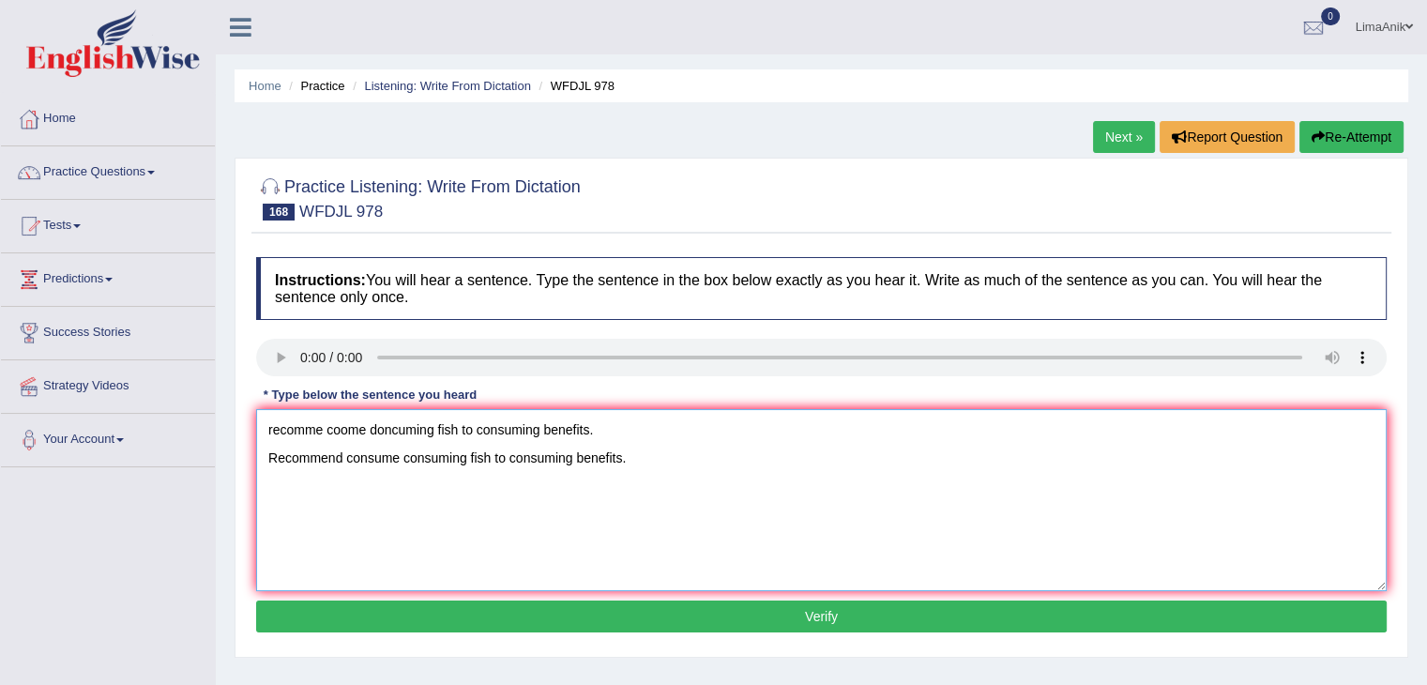
click at [615, 437] on textarea "recomme coome doncuming fish to consuming benefits. Recommend consume consuming…" at bounding box center [821, 500] width 1130 height 182
click at [346, 455] on textarea "Recommend consume consuming fish to consuming benefits." at bounding box center [821, 500] width 1130 height 182
click at [657, 459] on textarea "Recommend recommended consume consuming fish to consuming benefits." at bounding box center [821, 500] width 1130 height 182
click at [661, 459] on textarea "Recommend recommended consume consuming fish to consuming benefits." at bounding box center [821, 500] width 1130 height 182
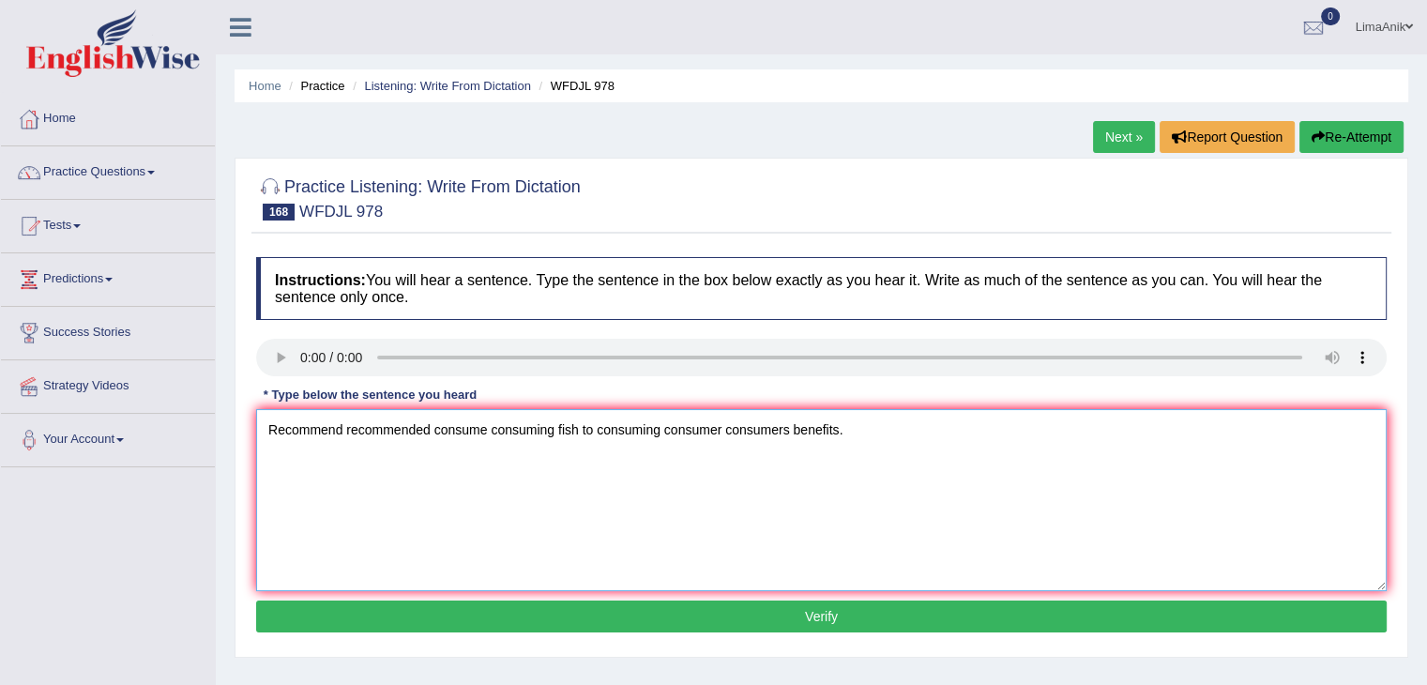
click at [661, 459] on textarea "Recommend recommended consume consuming fish to consuming consumer consumers be…" at bounding box center [821, 500] width 1130 height 182
click at [889, 458] on textarea "Recommend recommended consume consuming fish to consuming consumer consumers be…" at bounding box center [821, 500] width 1130 height 182
click at [273, 457] on textarea "Recommend recommended consume consuming fish to consuming consumer consumers be…" at bounding box center [821, 500] width 1130 height 182
click at [264, 459] on textarea "Recommend recommended consume consuming fish to consuming consumer consumers be…" at bounding box center [821, 500] width 1130 height 182
click at [581, 436] on textarea "Recommend recommended consume consuming fish to consuming consumer consumers be…" at bounding box center [821, 500] width 1130 height 182
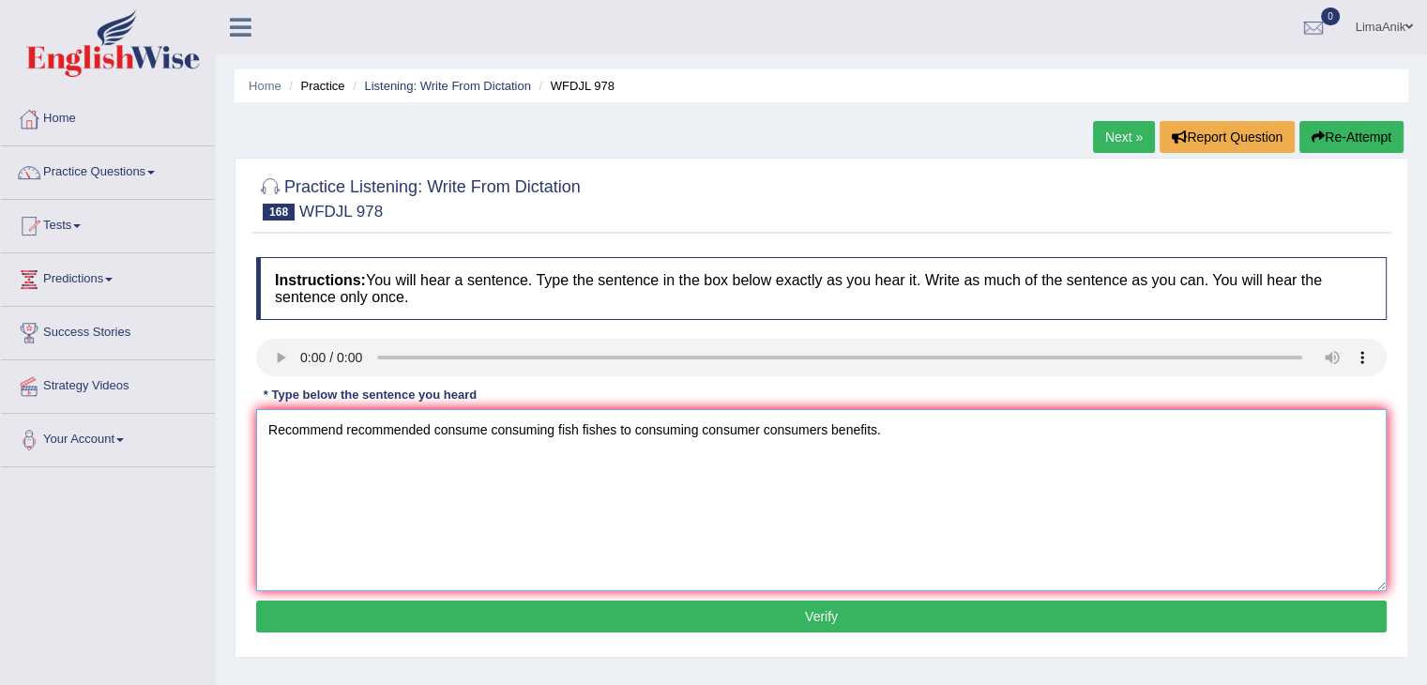
type textarea "Recommend recommended consume consuming fish fishes to consuming consumer consu…"
click at [792, 609] on button "Verify" at bounding box center [821, 616] width 1130 height 32
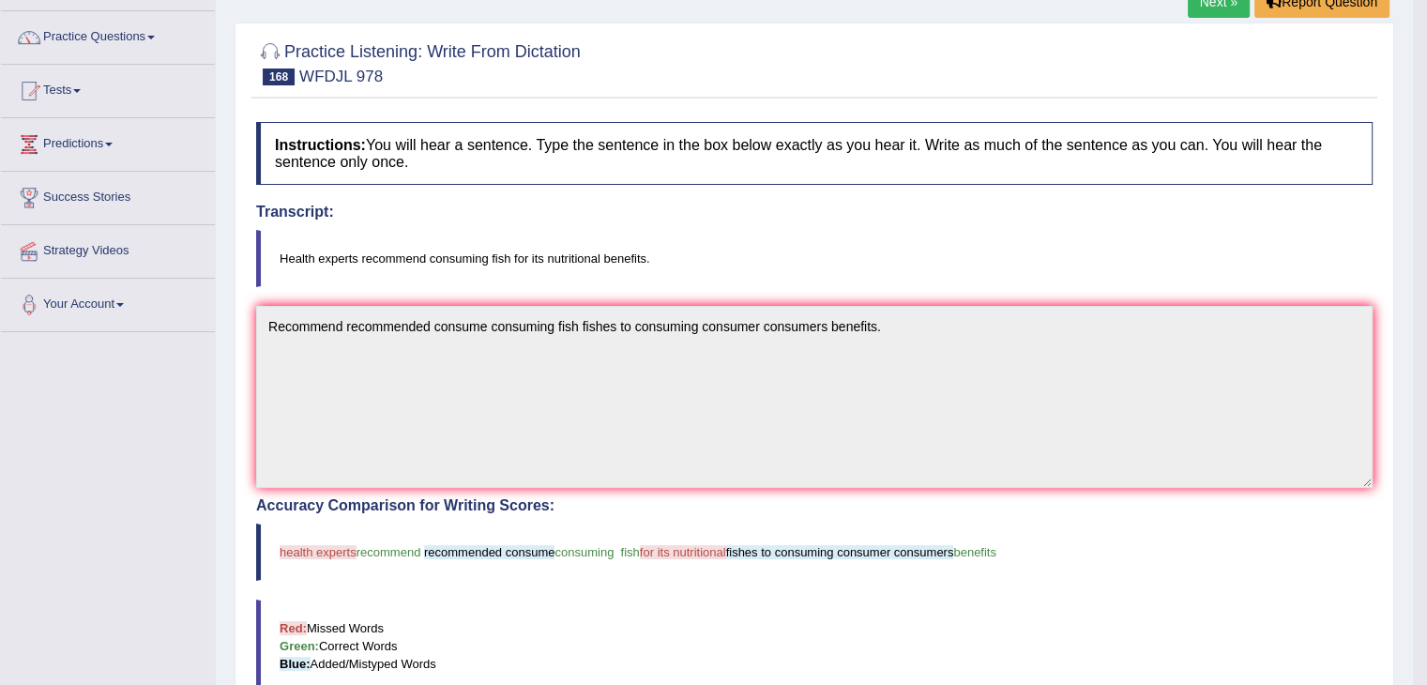
scroll to position [349, 0]
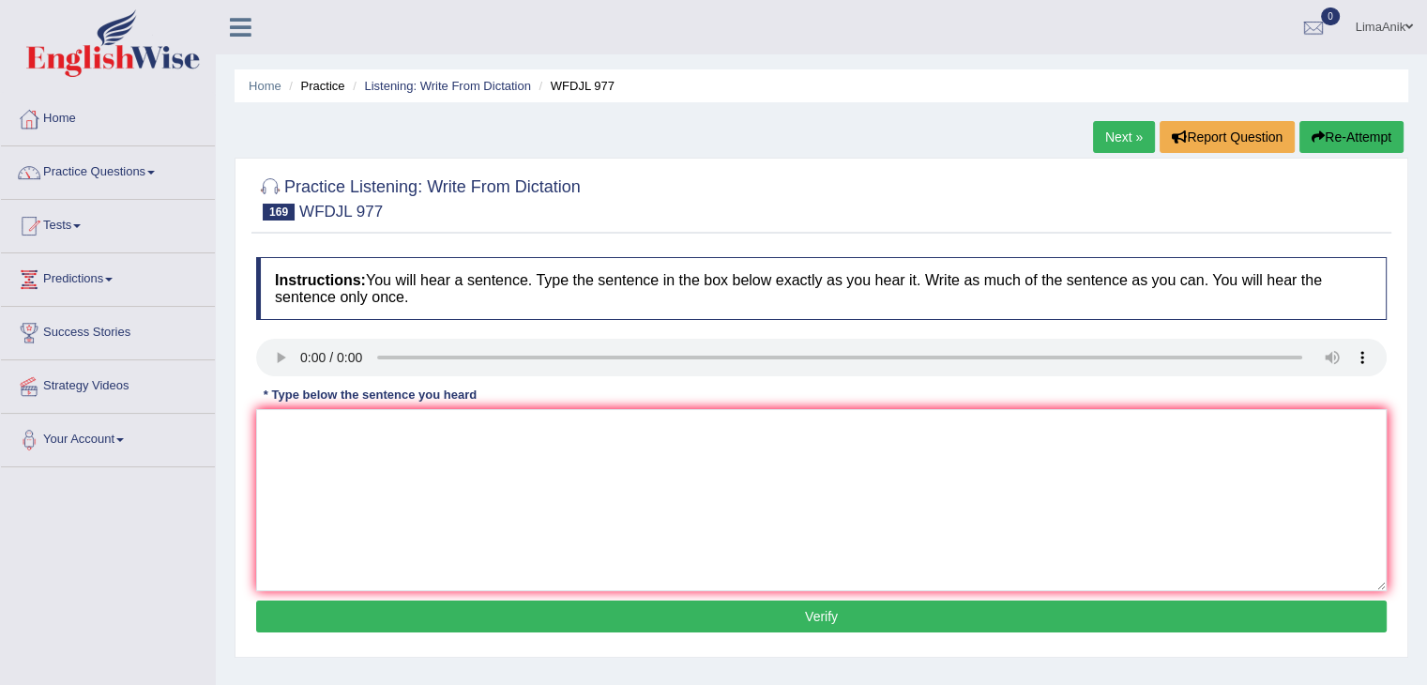
click at [301, 480] on div "Instructions: You will hear a sentence. Type the sentence in the box below exac…" at bounding box center [821, 448] width 1140 height 400
click at [301, 480] on textarea at bounding box center [821, 500] width 1130 height 182
click at [312, 429] on textarea at bounding box center [821, 500] width 1130 height 182
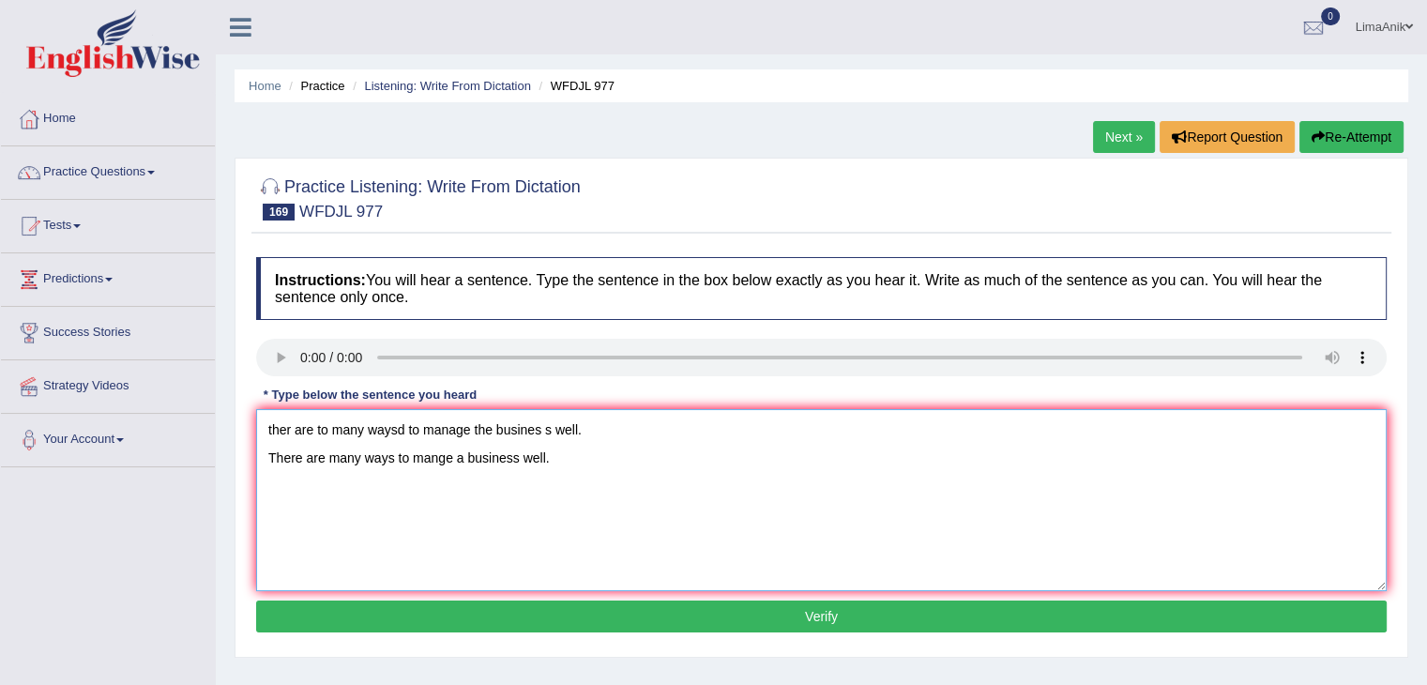
click at [614, 446] on textarea "ther are to many waysd to manage the busines s well. There are many ways to man…" at bounding box center [821, 500] width 1130 height 182
click at [609, 436] on textarea "ther are to many waysd to manage the busines s well. There are many ways to man…" at bounding box center [821, 500] width 1130 height 182
click at [401, 463] on textarea "There are many ways to manage a business well." at bounding box center [821, 500] width 1130 height 182
click at [415, 448] on textarea "There are many ways to manage a business well." at bounding box center [821, 500] width 1130 height 182
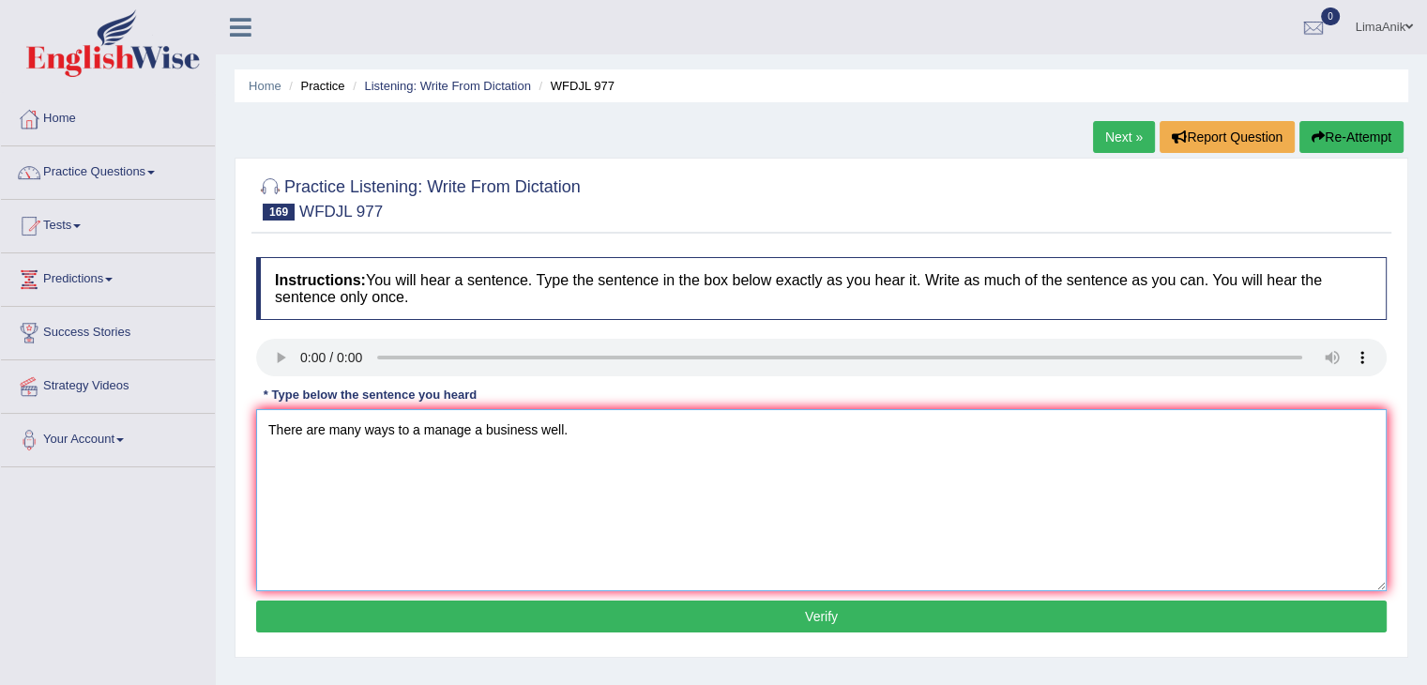
click at [265, 445] on textarea "There are many ways to a manage a business well." at bounding box center [821, 500] width 1130 height 182
click at [465, 432] on textarea "There are many ways to a manage a business well." at bounding box center [821, 500] width 1130 height 182
click at [784, 477] on textarea "There are many ways to a manage manages a business well." at bounding box center [821, 500] width 1130 height 182
click at [536, 421] on textarea "There are many ways to a manage manages a business well." at bounding box center [821, 500] width 1130 height 182
type textarea "There are many ways to a manage manages a the business well."
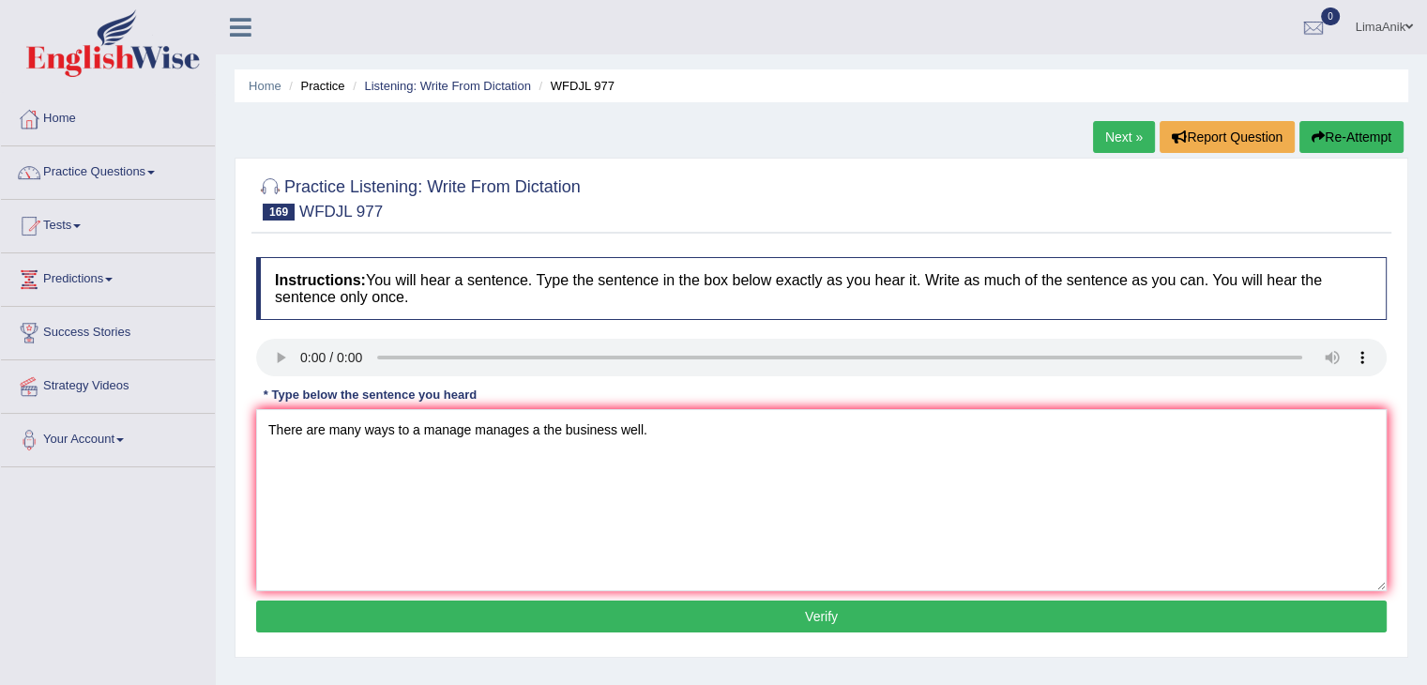
click at [682, 605] on button "Verify" at bounding box center [821, 616] width 1130 height 32
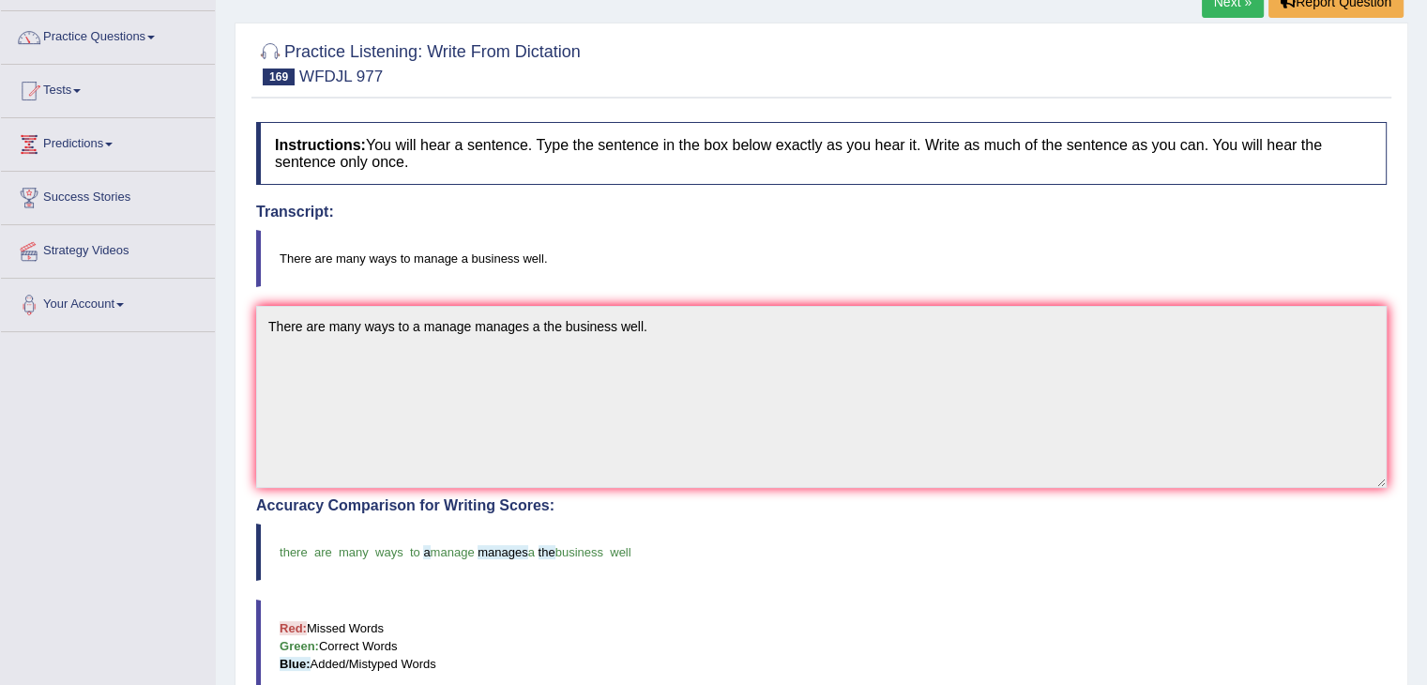
scroll to position [295, 0]
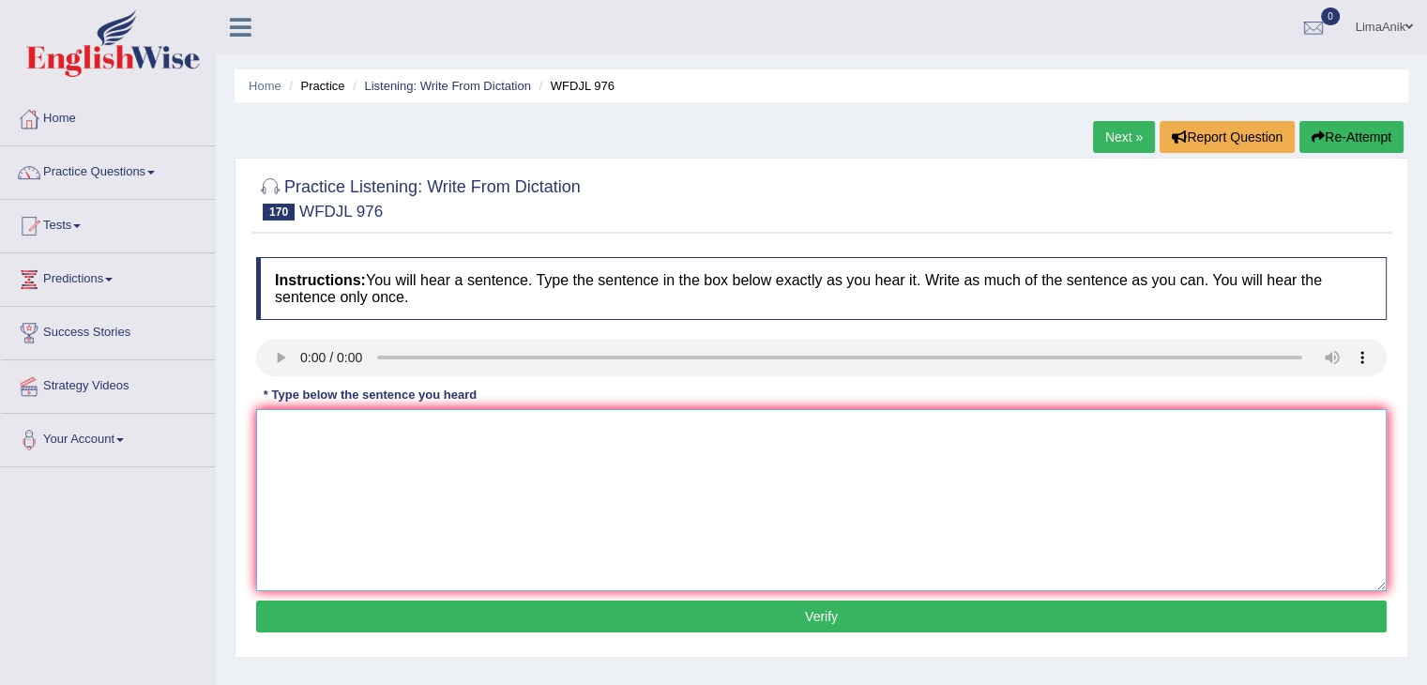
click at [304, 449] on textarea at bounding box center [821, 500] width 1130 height 182
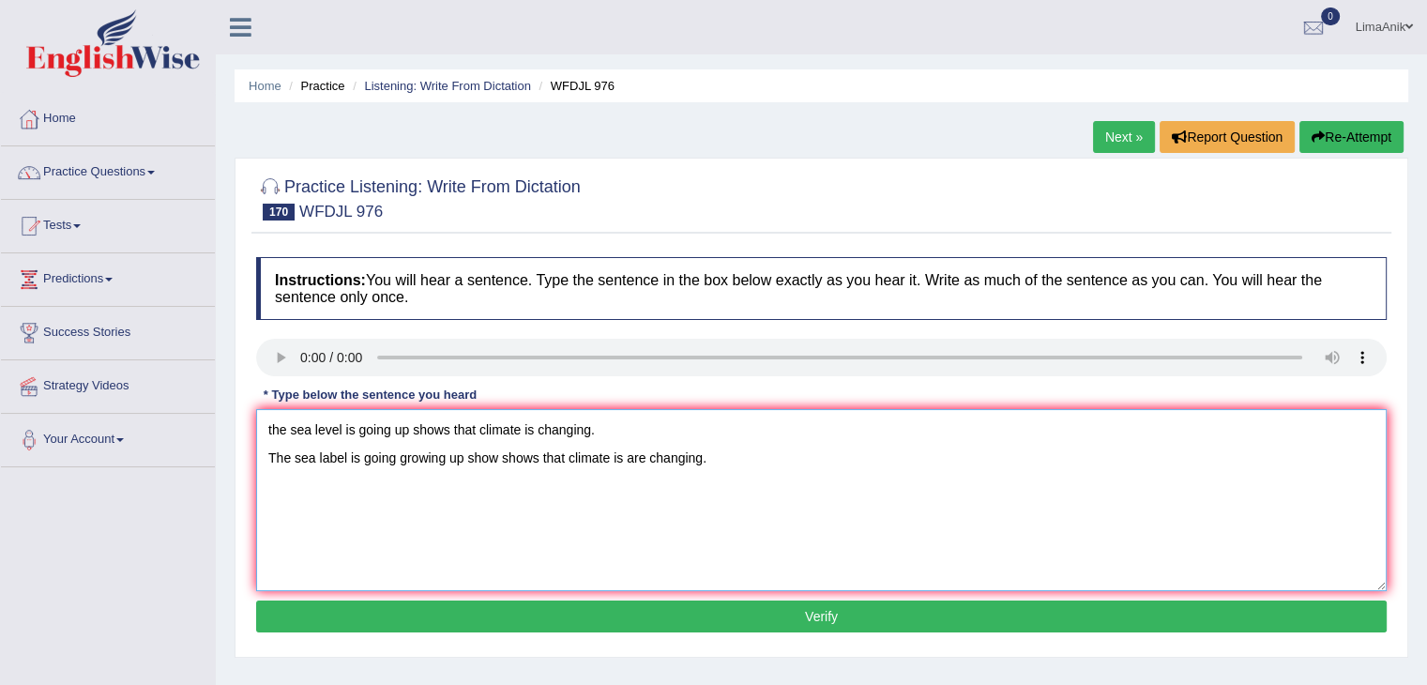
click at [642, 430] on textarea "the sea level is going up shows that climate is changing. The sea label is goin…" at bounding box center [821, 500] width 1130 height 182
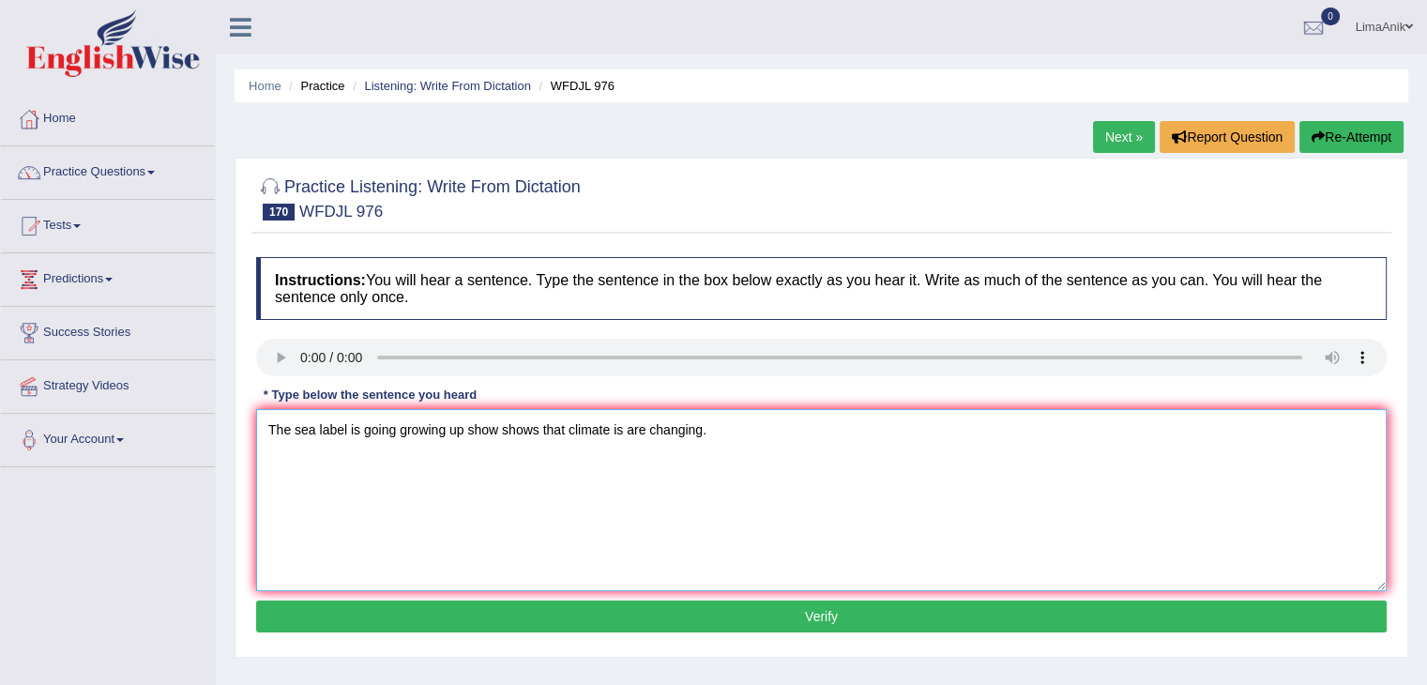
click at [349, 455] on textarea "The sea label is going growing up show shows that climate is are changing." at bounding box center [821, 500] width 1130 height 182
click at [374, 511] on textarea "The sea label [PERSON_NAME] is going growing up show shows that climate is are …" at bounding box center [821, 500] width 1130 height 182
click at [598, 459] on textarea "The sea label [PERSON_NAME] level is going growing up show shows that climate i…" at bounding box center [821, 500] width 1130 height 182
click at [723, 459] on textarea "The sea label lavel level is going growing up show shows showing that climate i…" at bounding box center [821, 500] width 1130 height 182
click at [270, 463] on textarea "The sea label lavel level is going growing up show shows showing that climate c…" at bounding box center [821, 500] width 1130 height 182
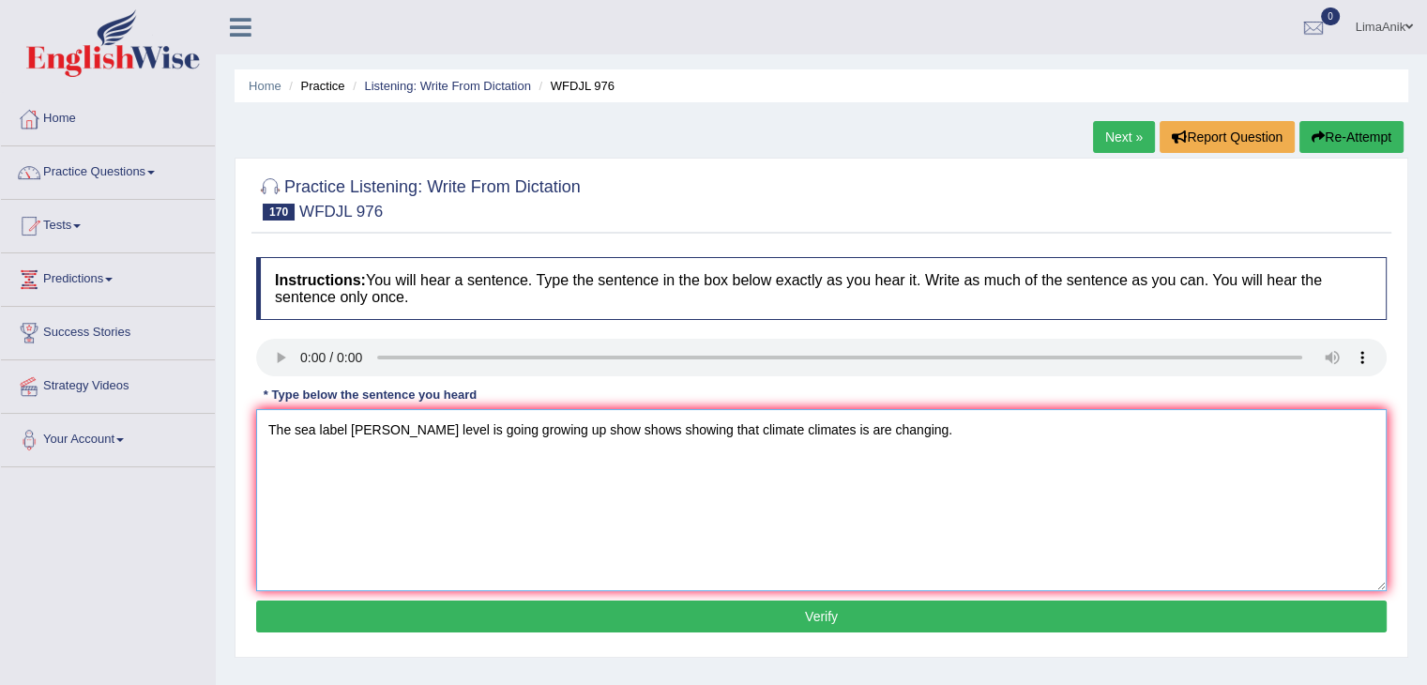
type textarea "The sea label lavel level is going growing up show shows showing that climate c…"
click at [769, 608] on button "Verify" at bounding box center [821, 616] width 1130 height 32
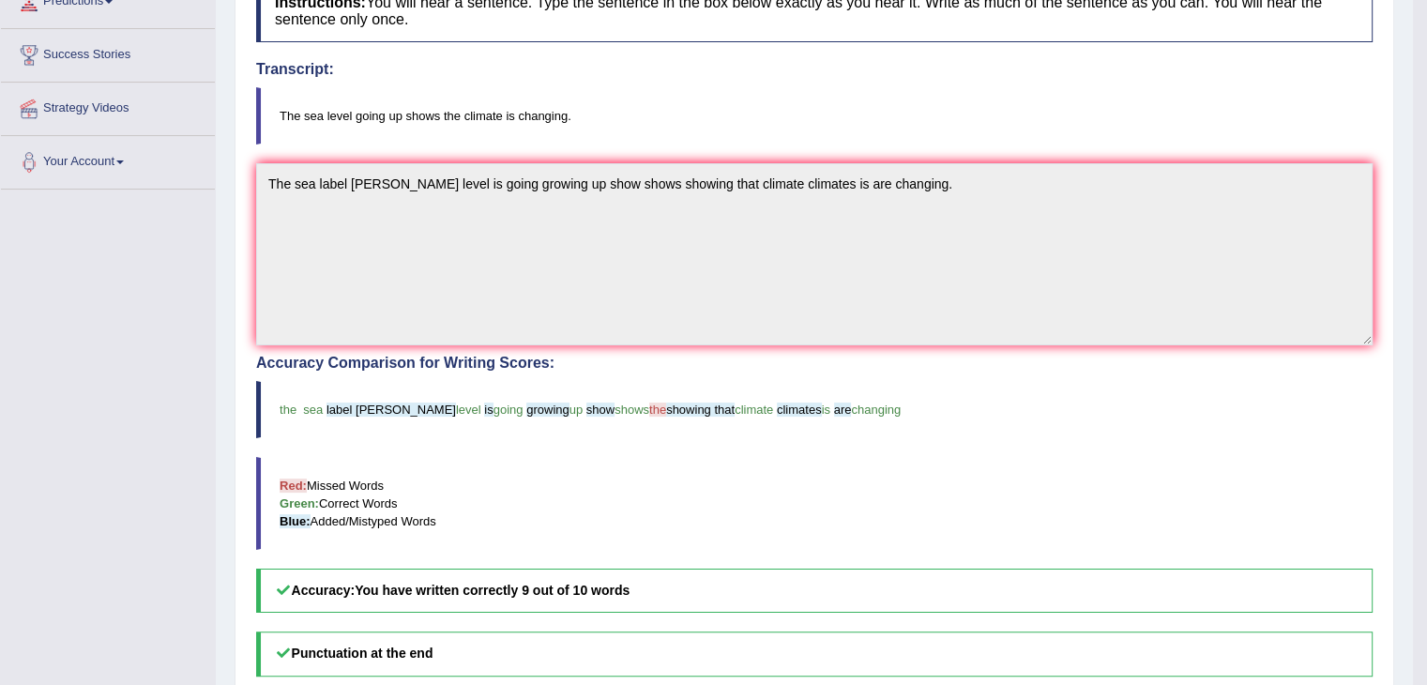
scroll to position [291, 0]
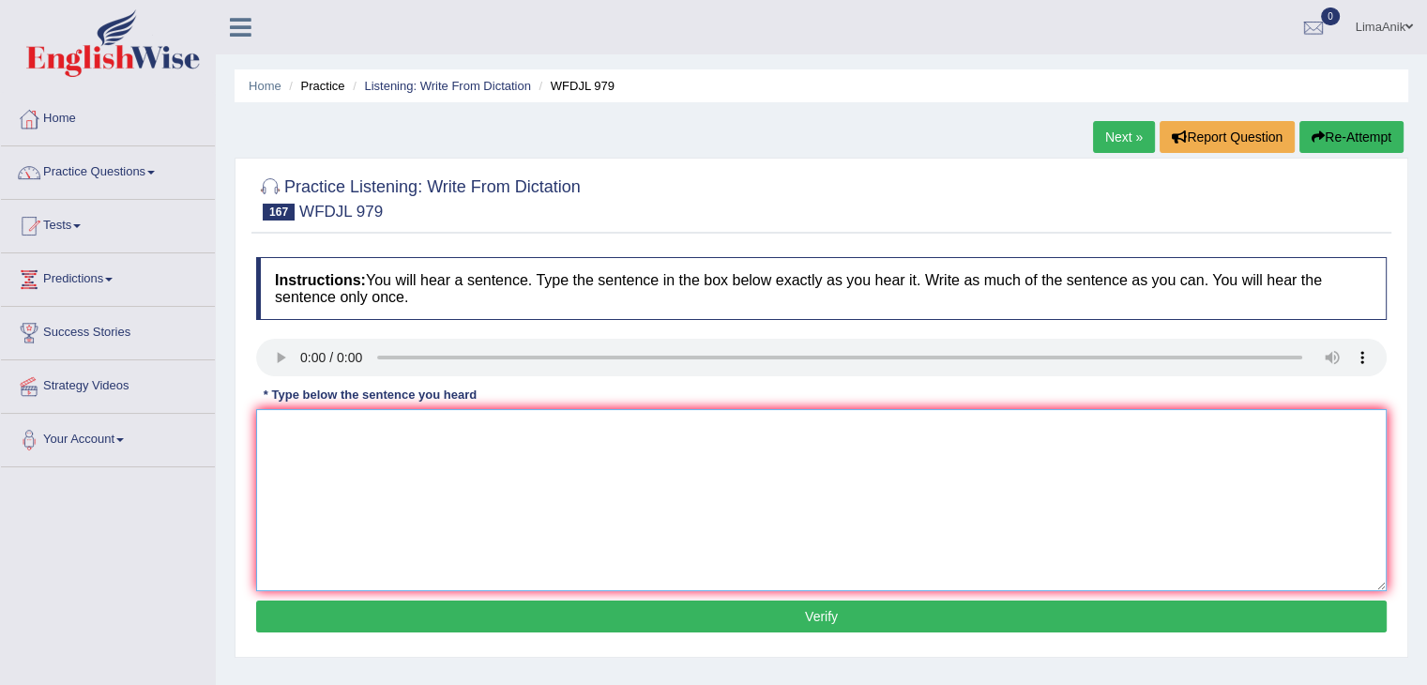
click at [362, 470] on textarea at bounding box center [821, 500] width 1130 height 182
click at [299, 445] on textarea at bounding box center [821, 500] width 1130 height 182
click at [297, 414] on textarea at bounding box center [821, 500] width 1130 height 182
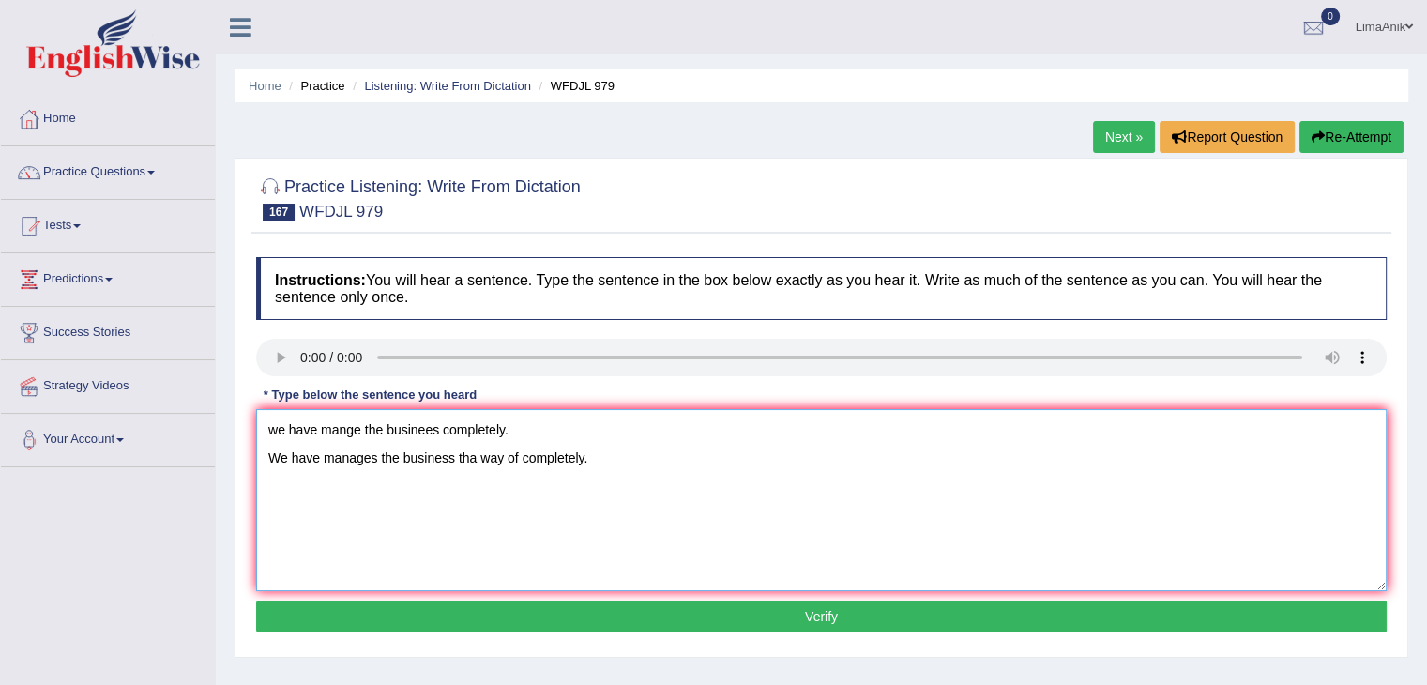
click at [521, 420] on textarea "we have mange the businees completely. We have manages the business tha way of …" at bounding box center [821, 500] width 1130 height 182
click at [377, 459] on textarea "We have manages the business tha way of completely." at bounding box center [821, 500] width 1130 height 182
click at [267, 456] on textarea "We have manages managed of the business tha way of completely." at bounding box center [821, 500] width 1130 height 182
click at [544, 427] on textarea "We have manages managed of the business tha way of completely." at bounding box center [821, 500] width 1130 height 182
type textarea "We have manages managed of the business the way of completely."
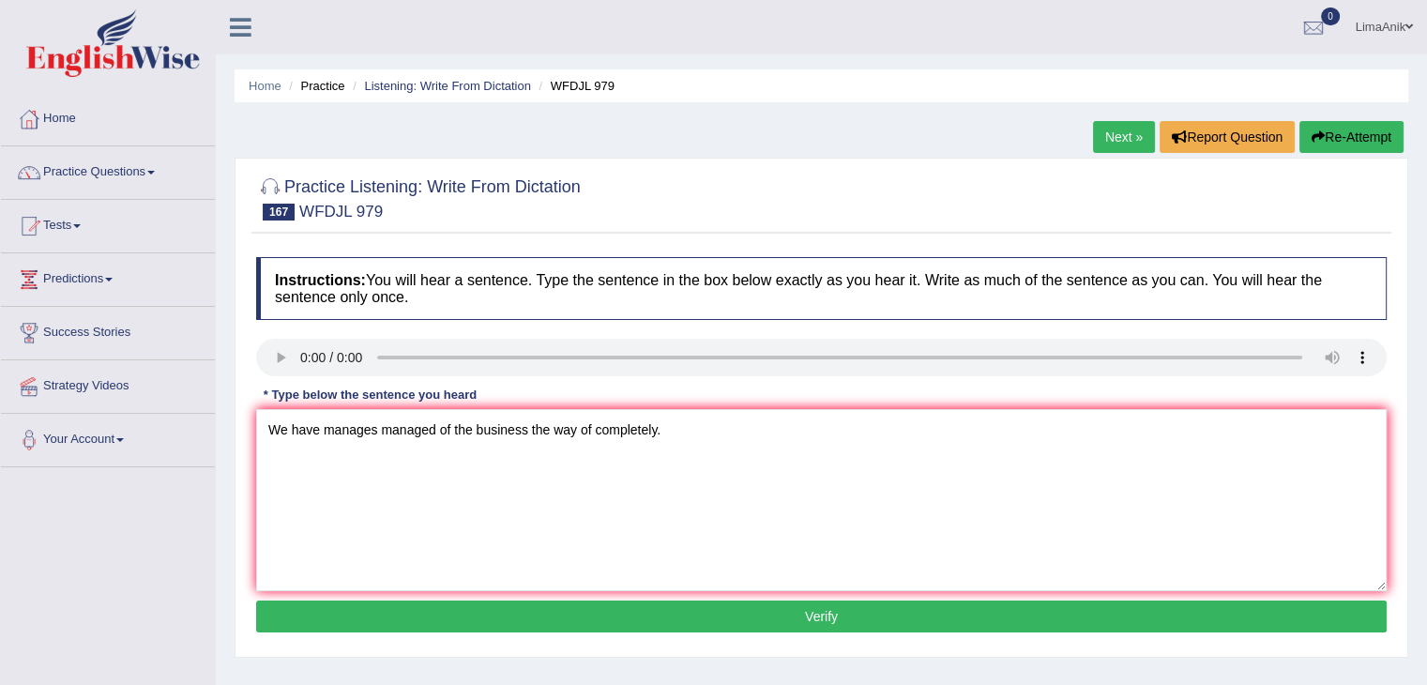
click at [745, 614] on button "Verify" at bounding box center [821, 616] width 1130 height 32
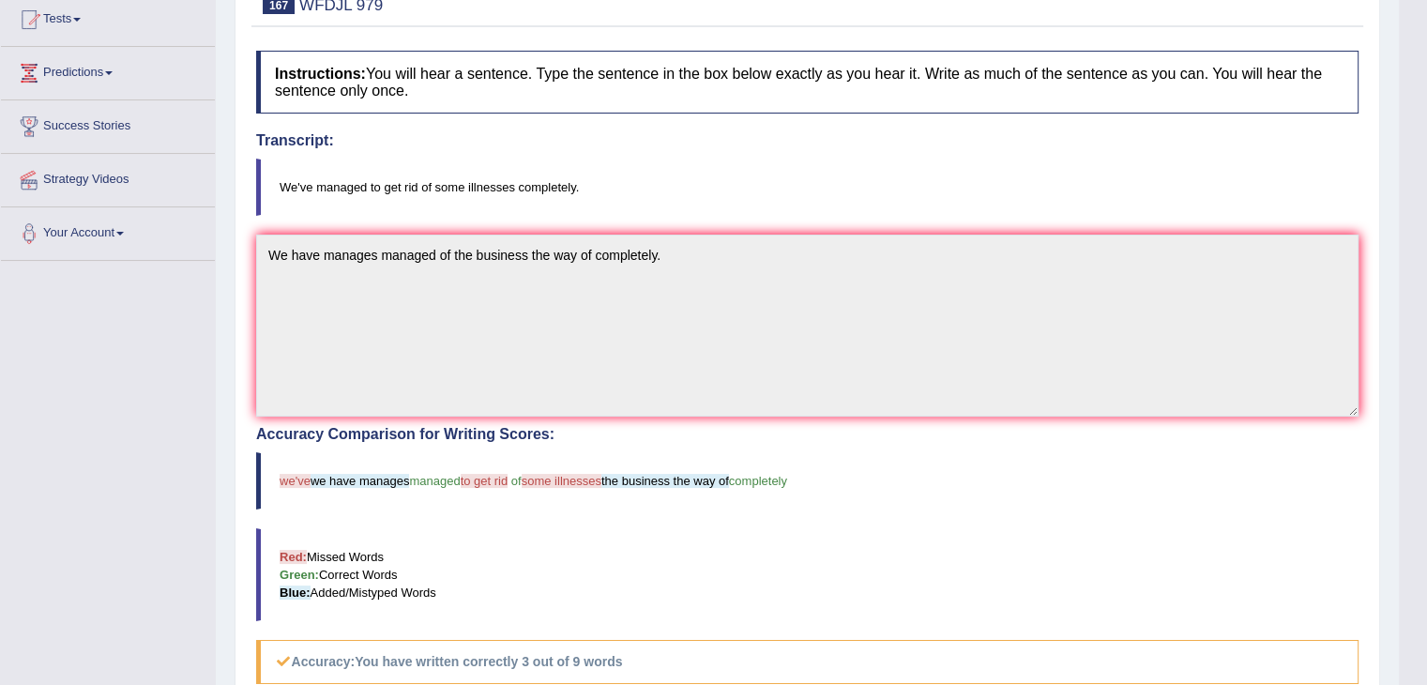
scroll to position [227, 0]
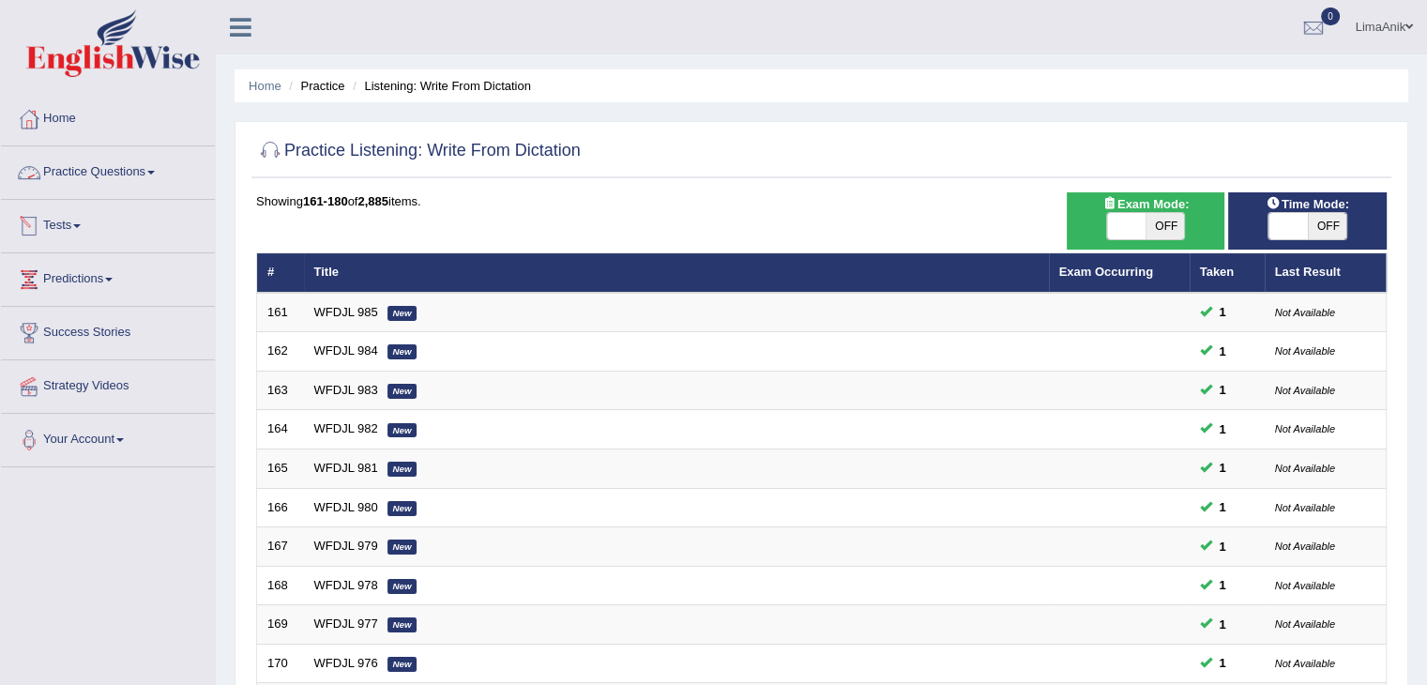
click at [101, 179] on link "Practice Questions" at bounding box center [108, 169] width 214 height 47
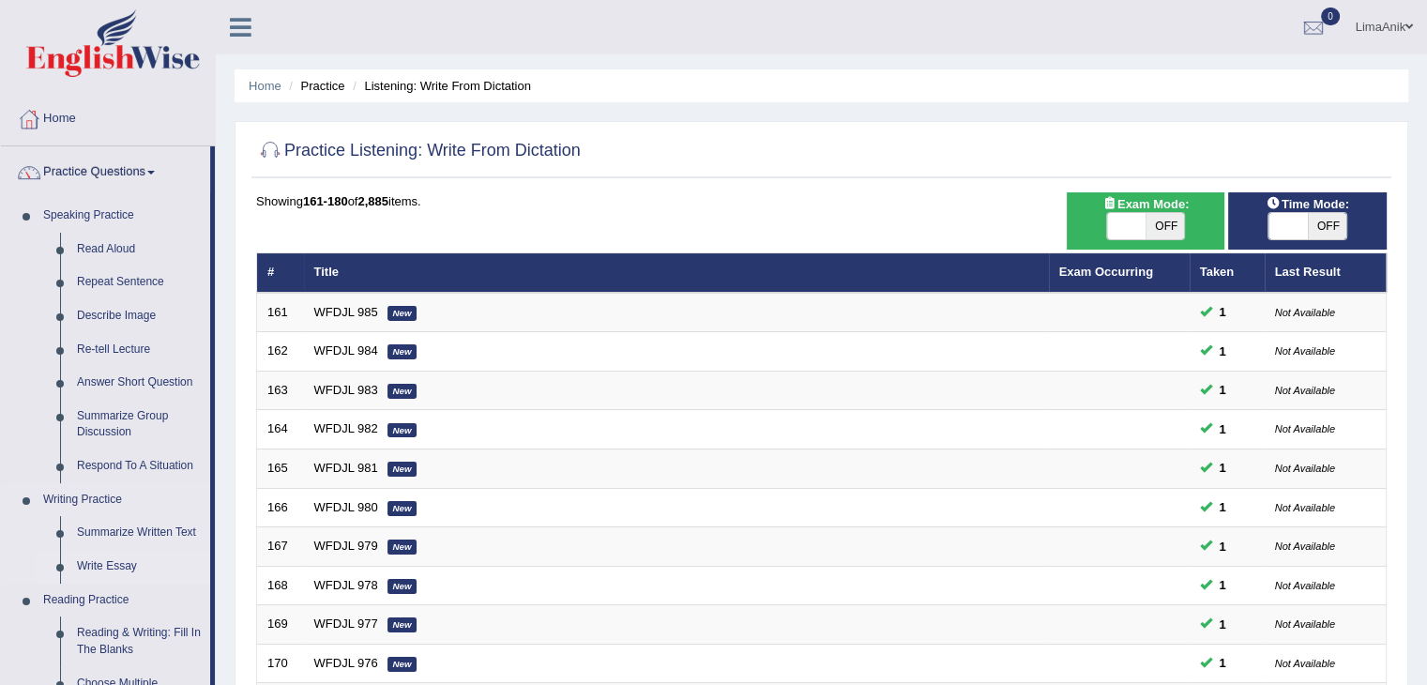
click at [98, 553] on link "Write Essay" at bounding box center [139, 567] width 142 height 34
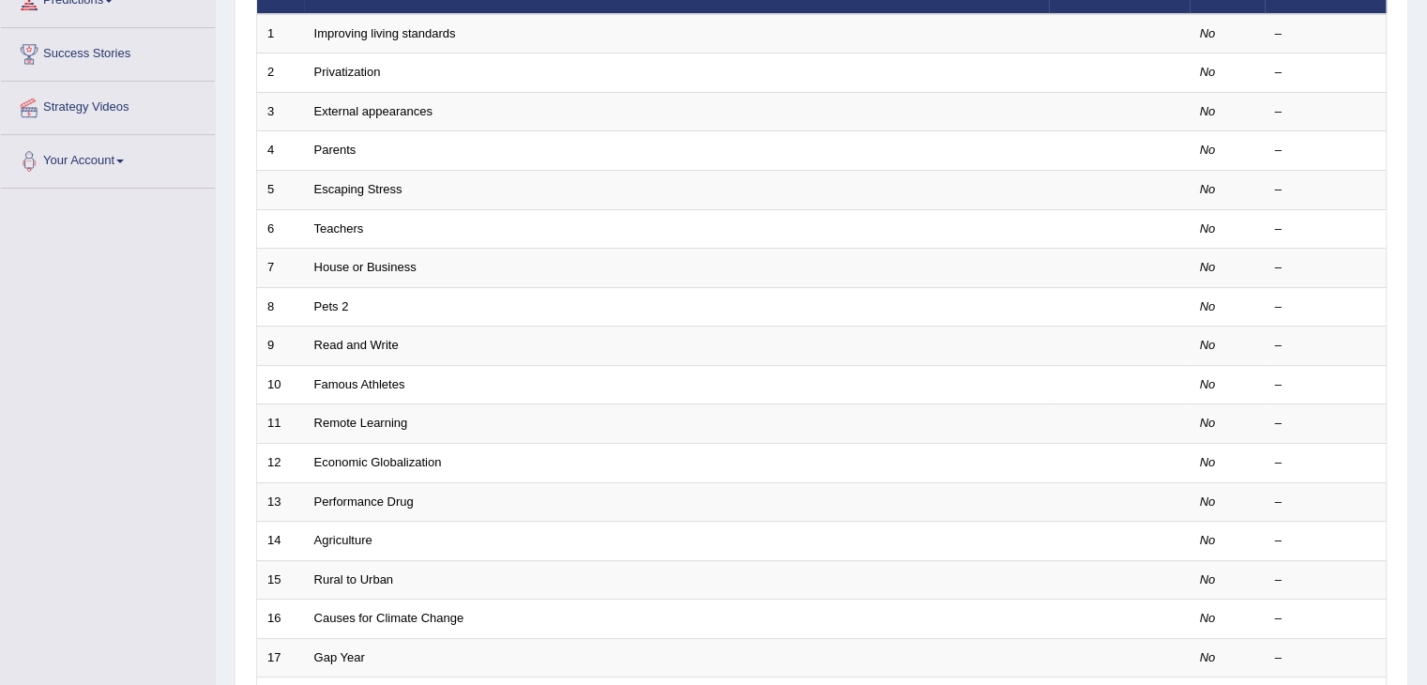
scroll to position [551, 0]
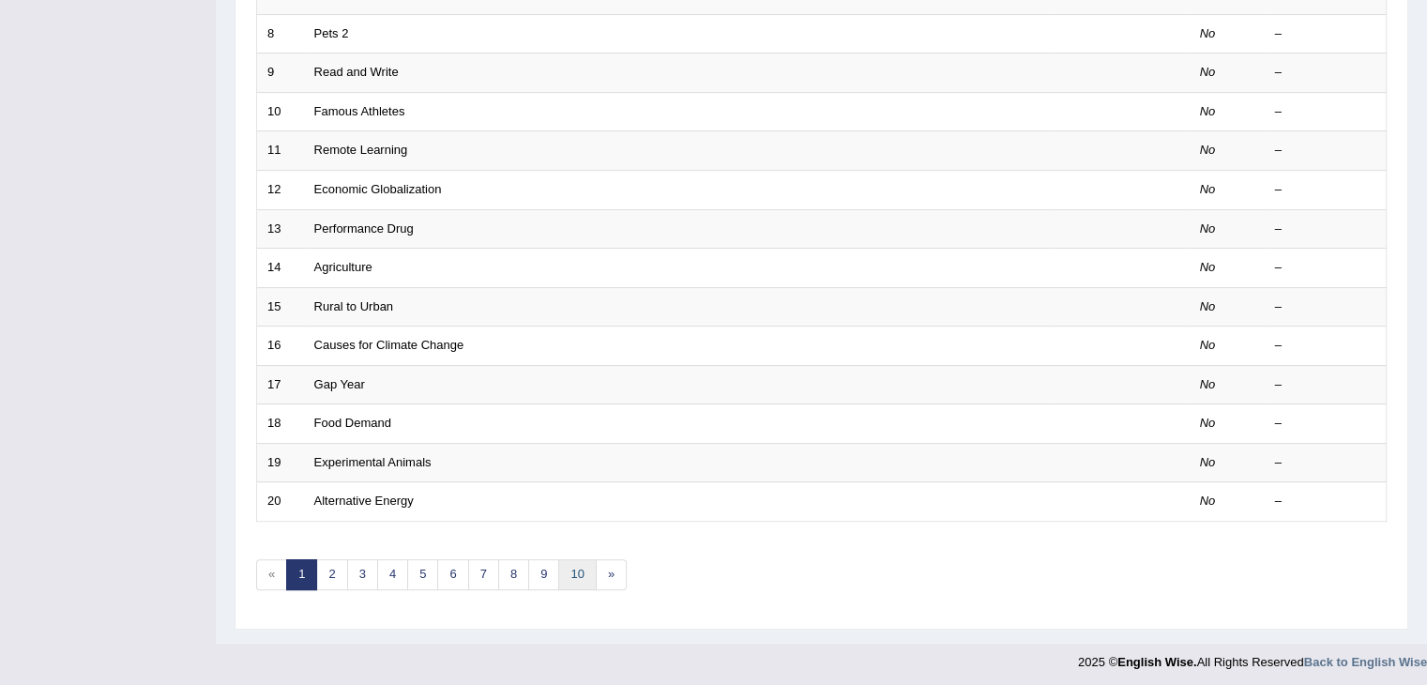
click at [576, 566] on link "10" at bounding box center [577, 574] width 38 height 31
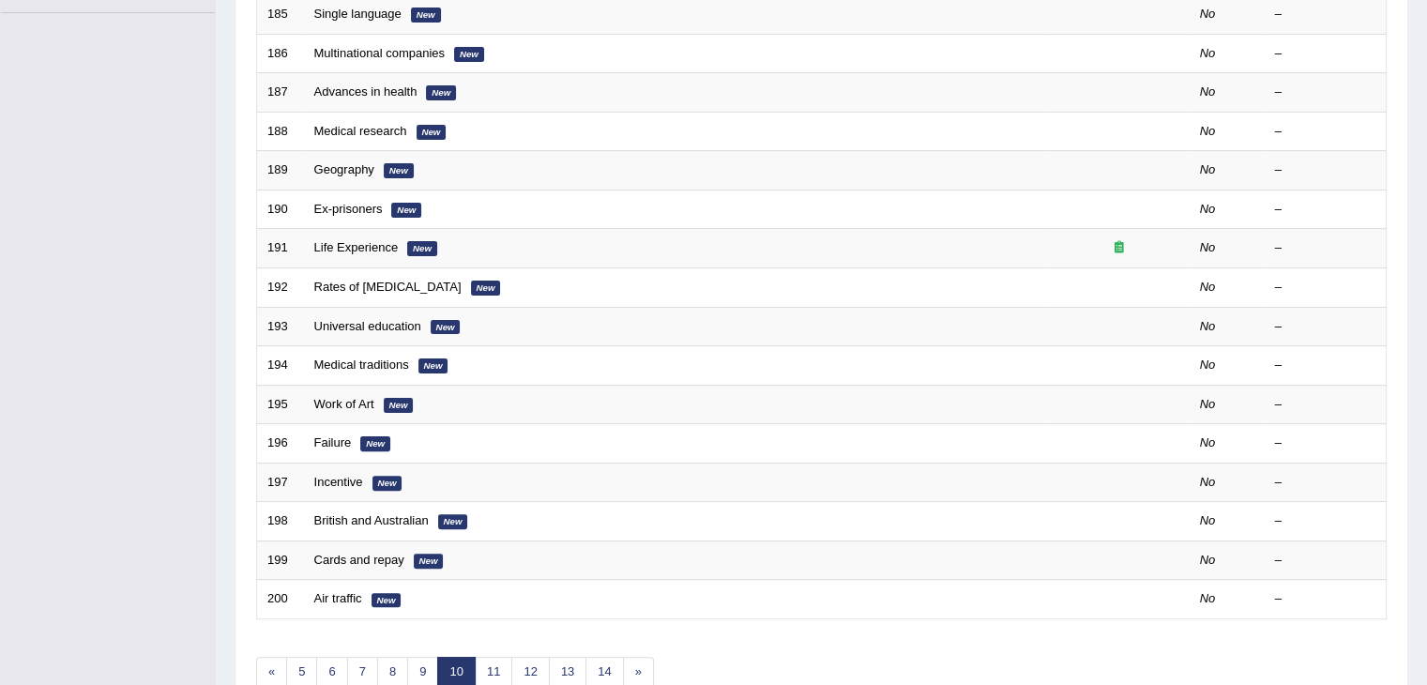
scroll to position [470, 0]
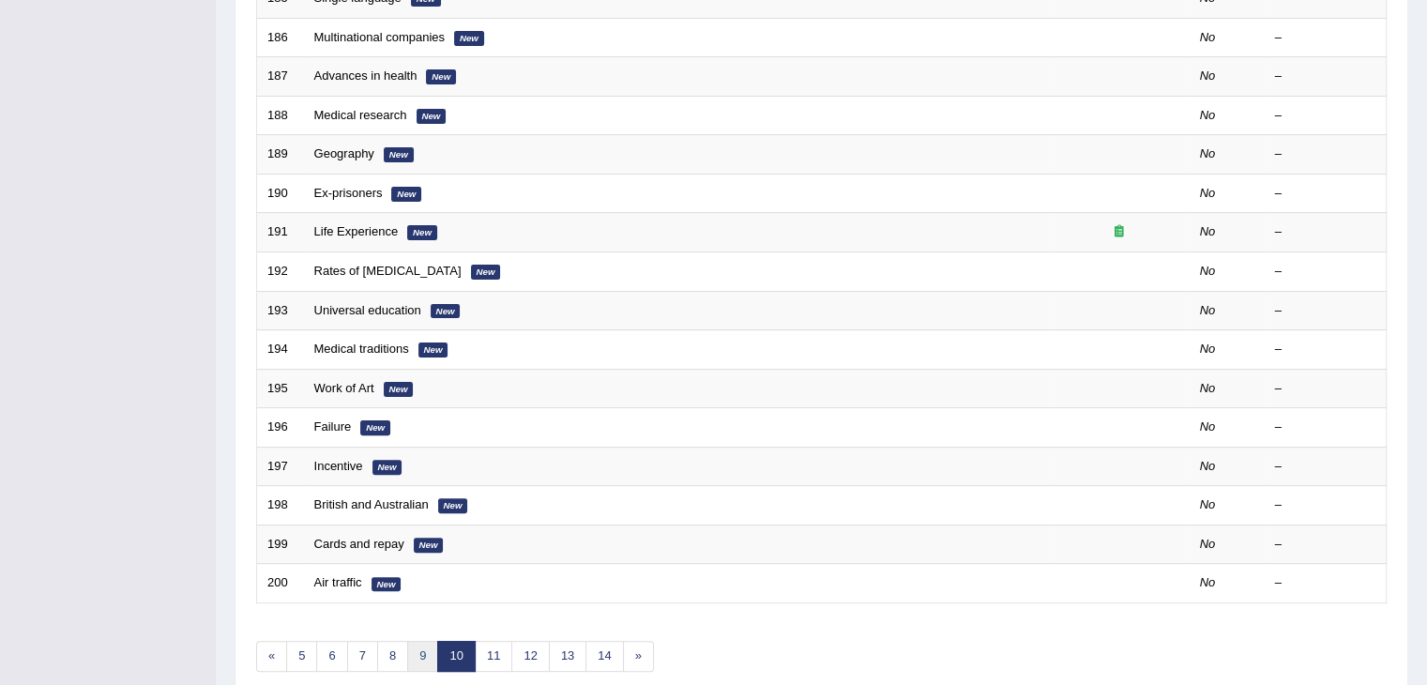
click at [421, 646] on link "9" at bounding box center [422, 656] width 31 height 31
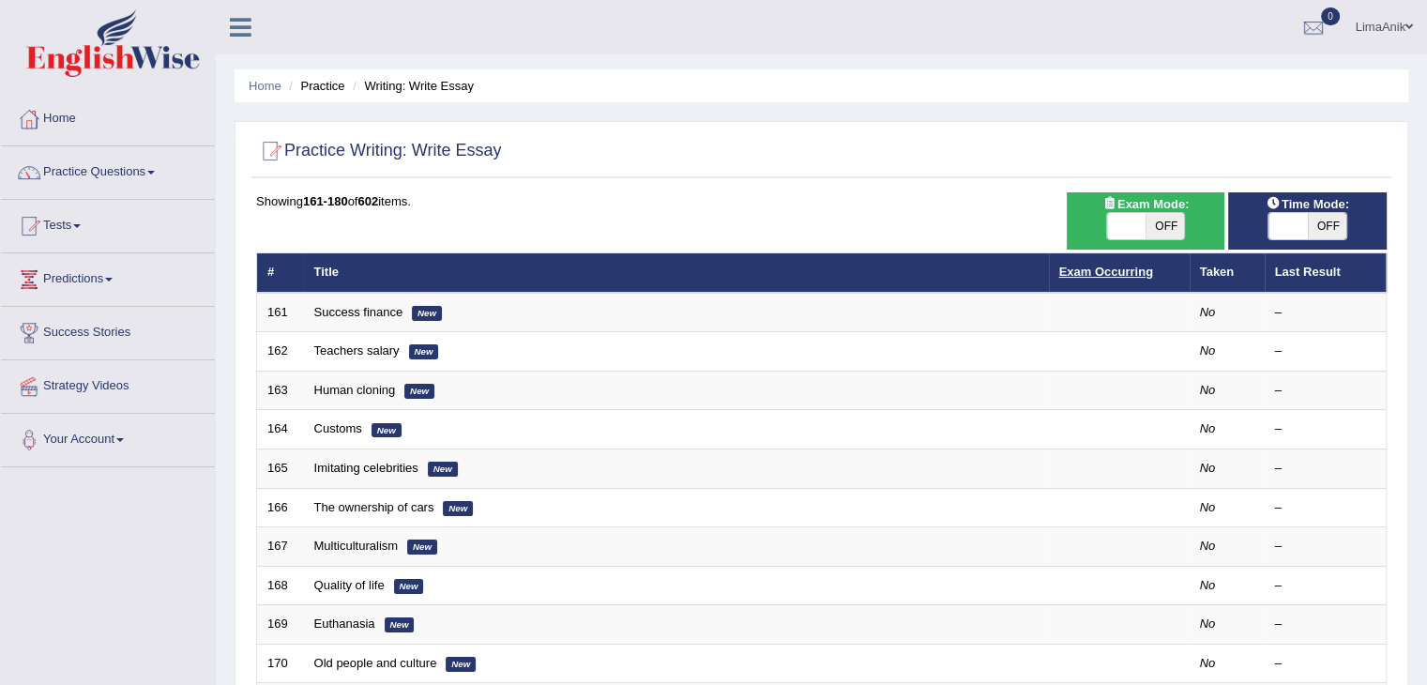
click at [1114, 264] on link "Exam Occurring" at bounding box center [1106, 271] width 94 height 14
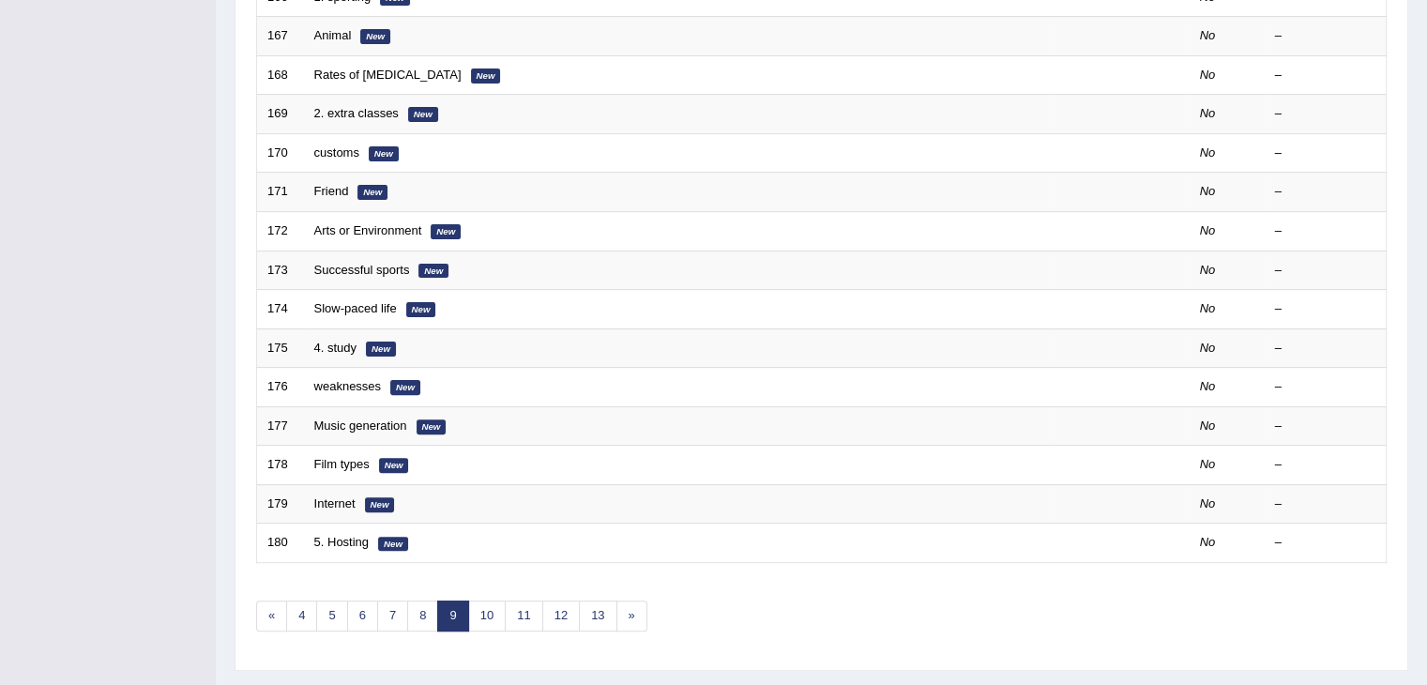
scroll to position [546, 0]
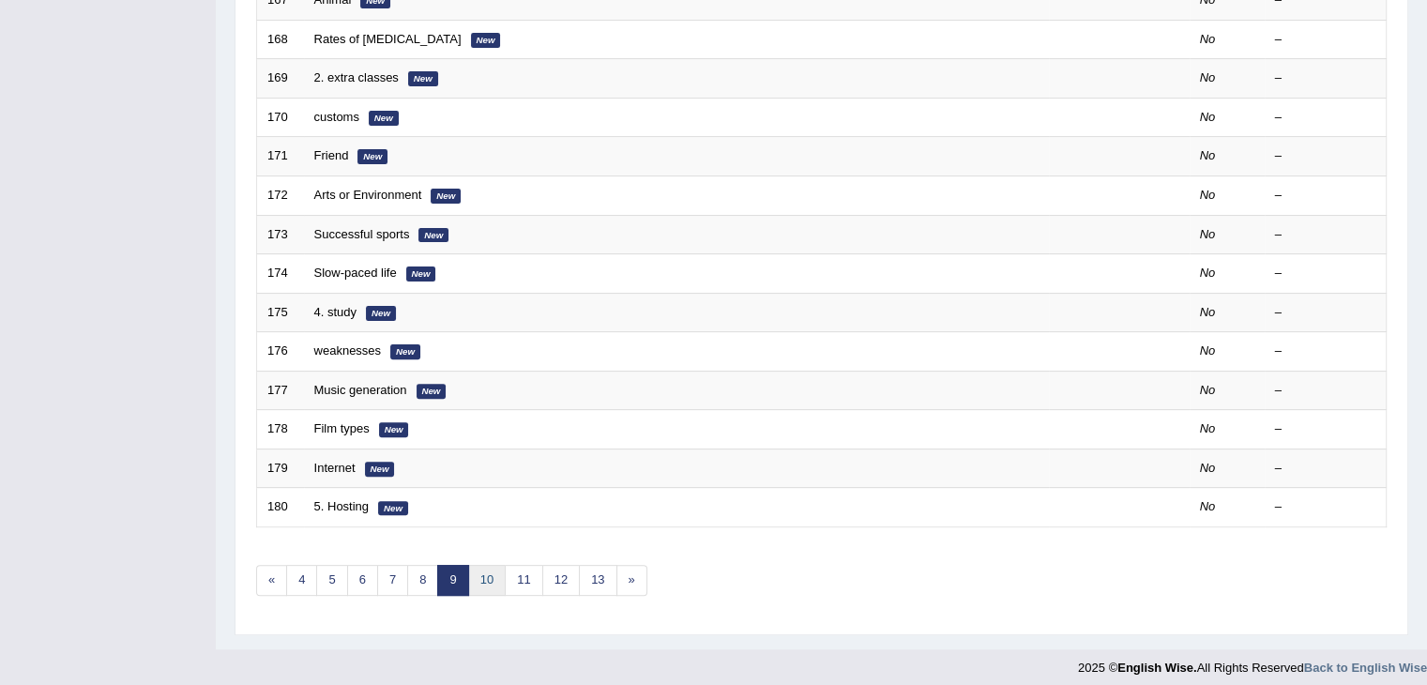
click at [472, 575] on link "10" at bounding box center [487, 580] width 38 height 31
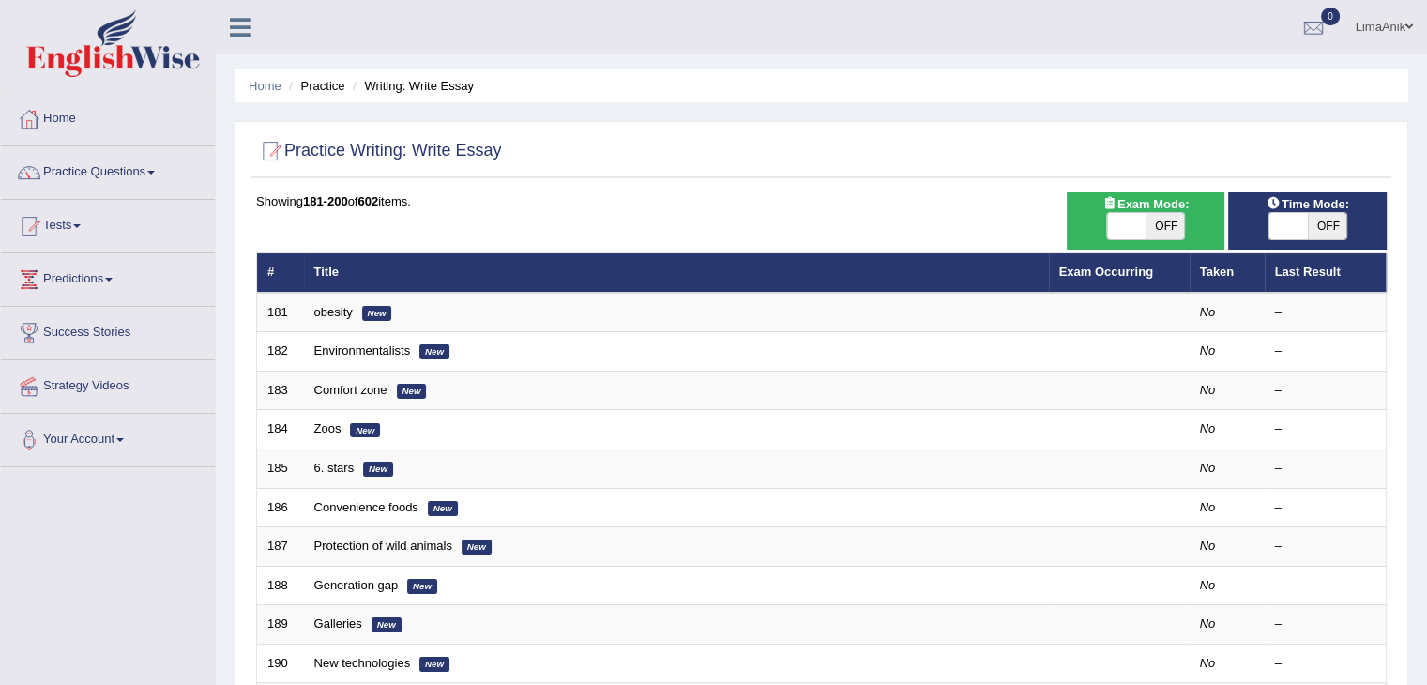
click at [1136, 258] on th "Exam Occurring" at bounding box center [1119, 272] width 141 height 39
click at [1124, 265] on link "Exam Occurring" at bounding box center [1106, 271] width 94 height 14
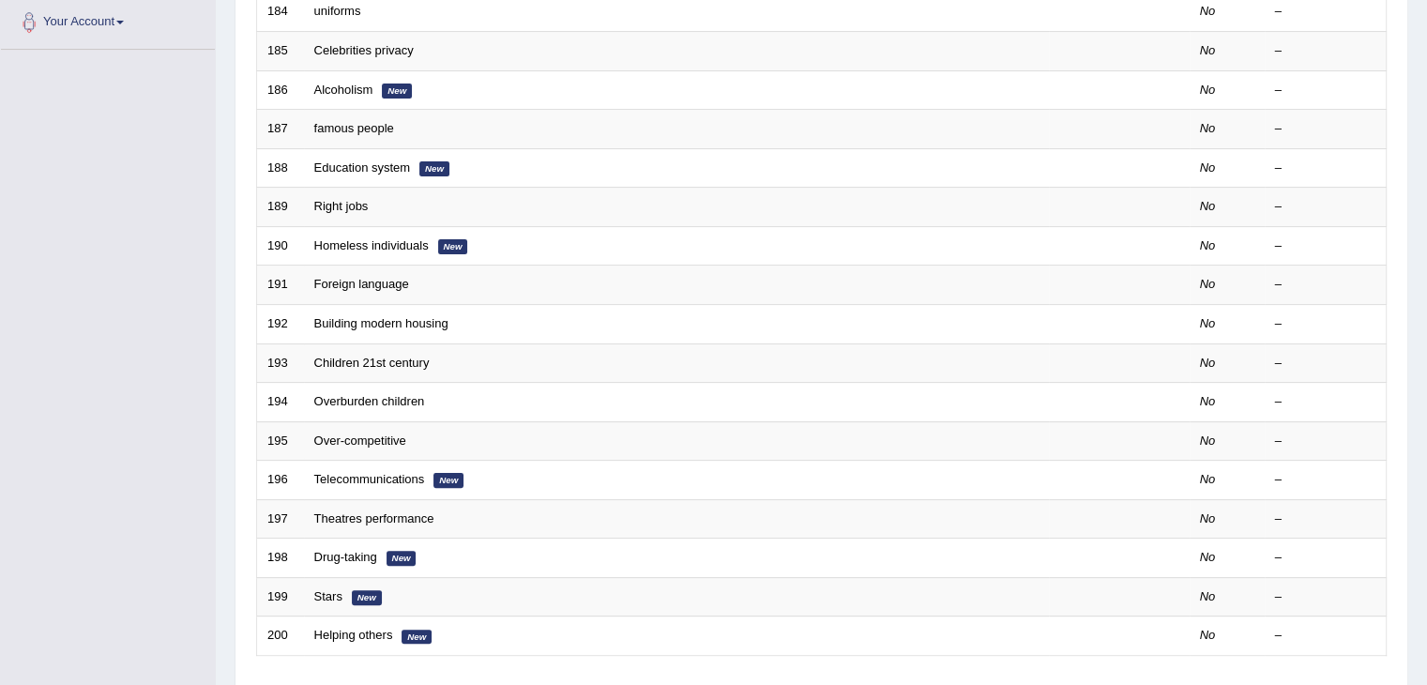
scroll to position [484, 0]
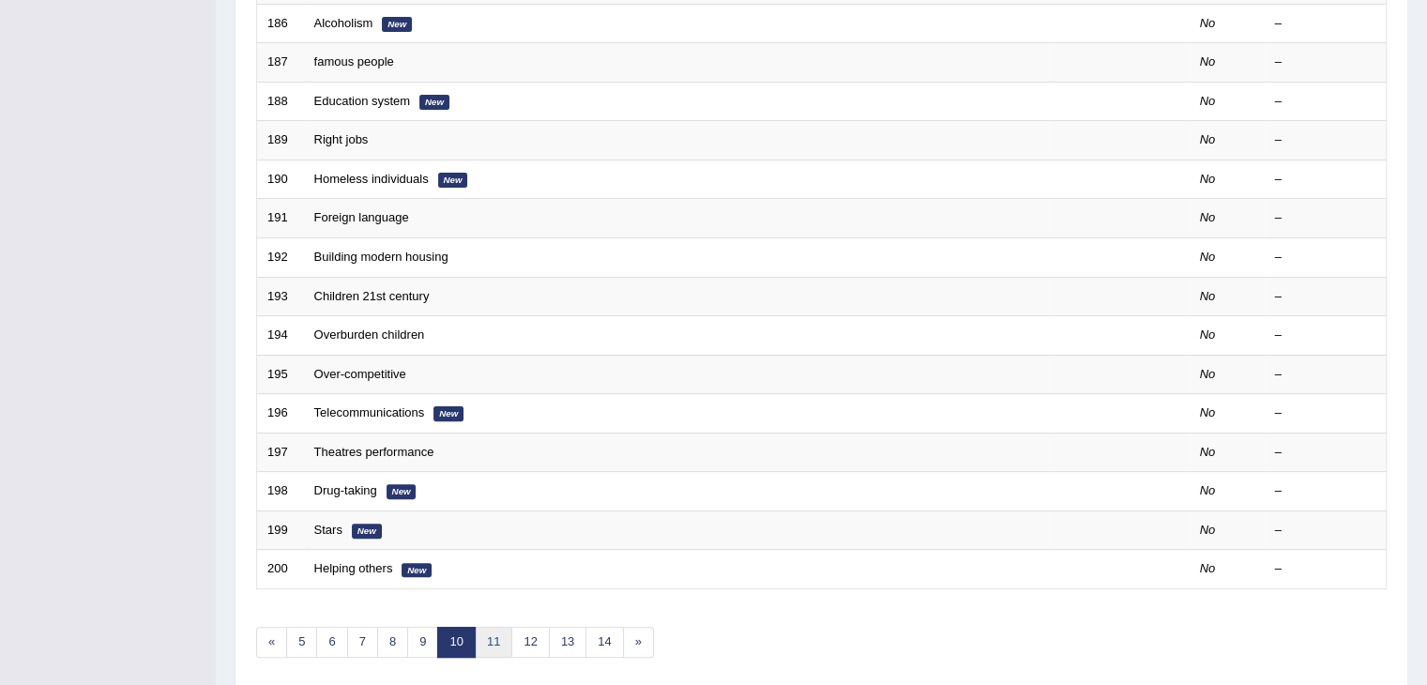
click at [491, 639] on link "11" at bounding box center [494, 641] width 38 height 31
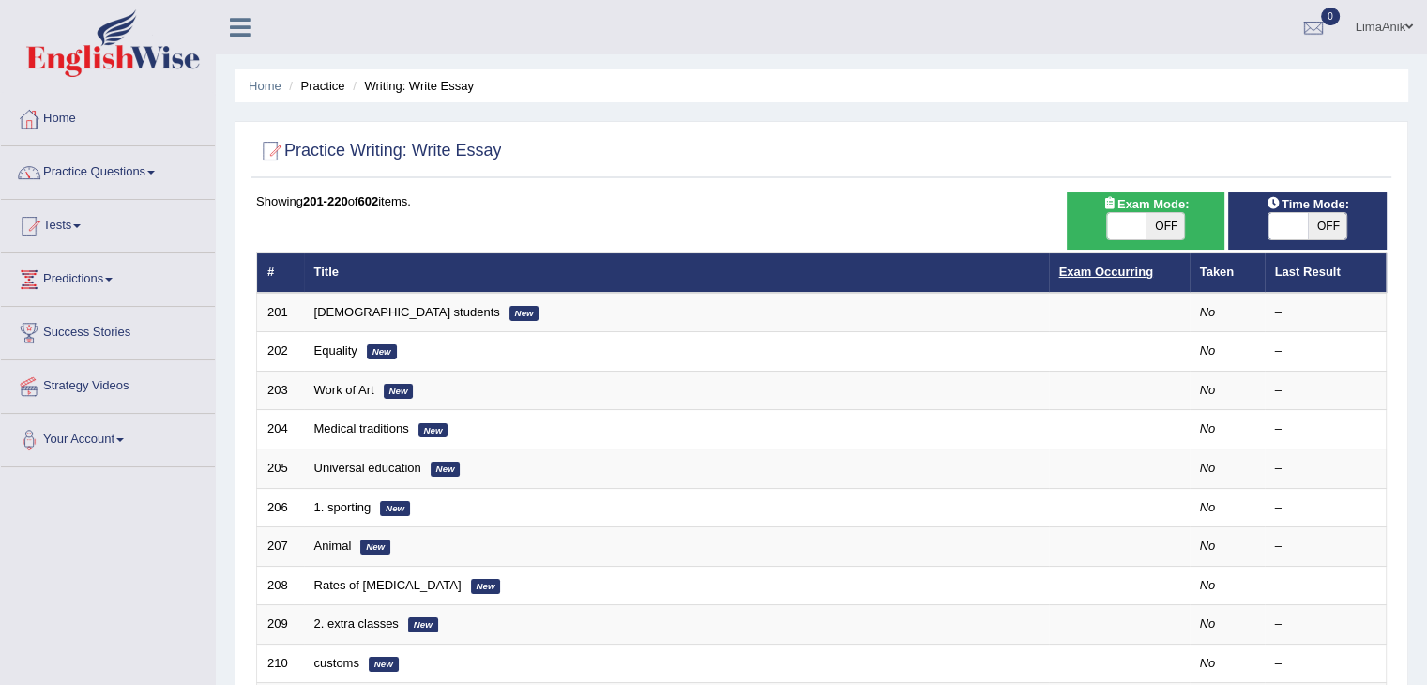
click at [1102, 272] on link "Exam Occurring" at bounding box center [1106, 271] width 94 height 14
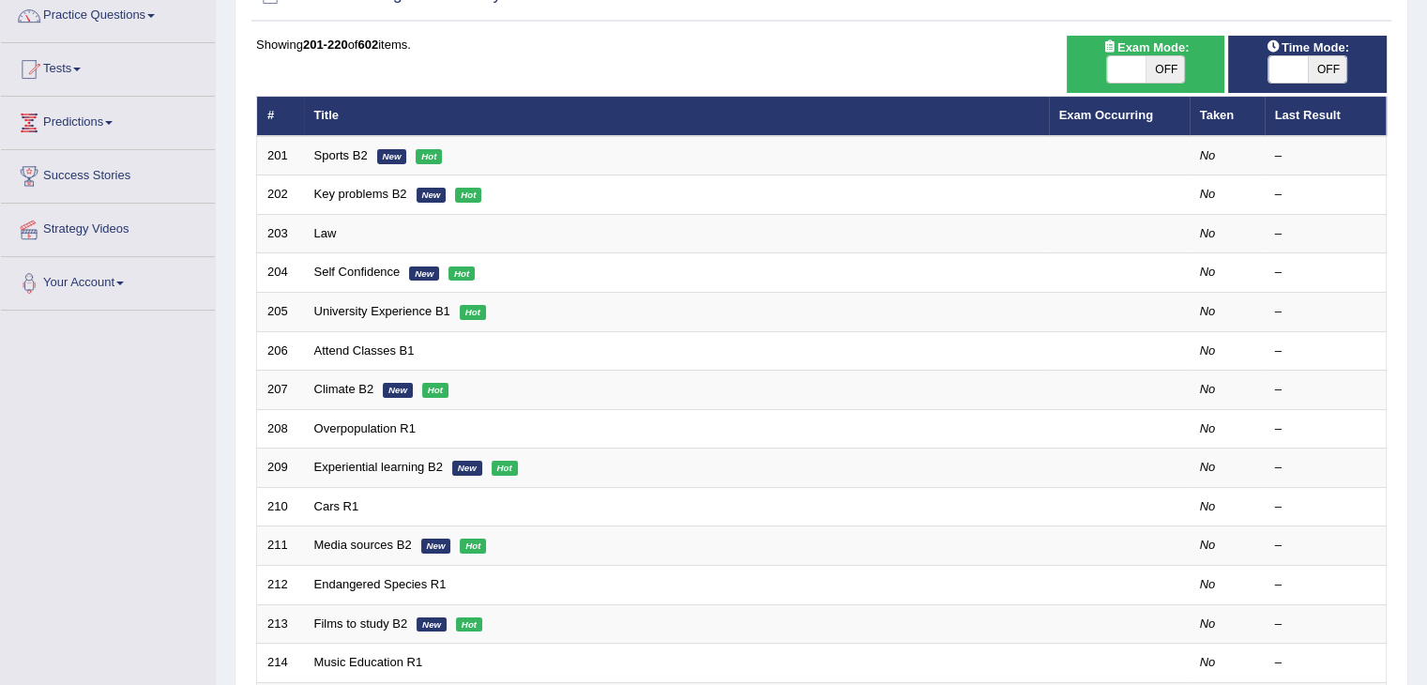
scroll to position [72, 0]
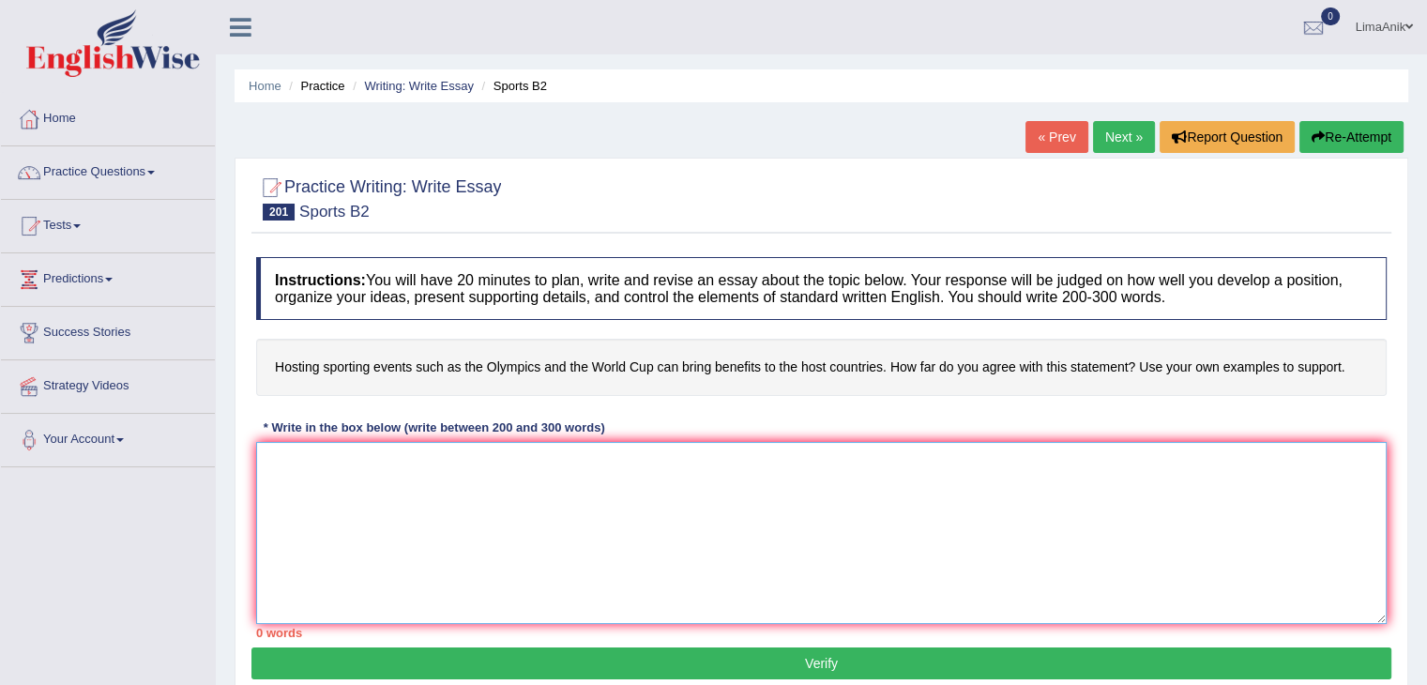
click at [508, 466] on textarea at bounding box center [821, 533] width 1130 height 182
